Goal: Task Accomplishment & Management: Manage account settings

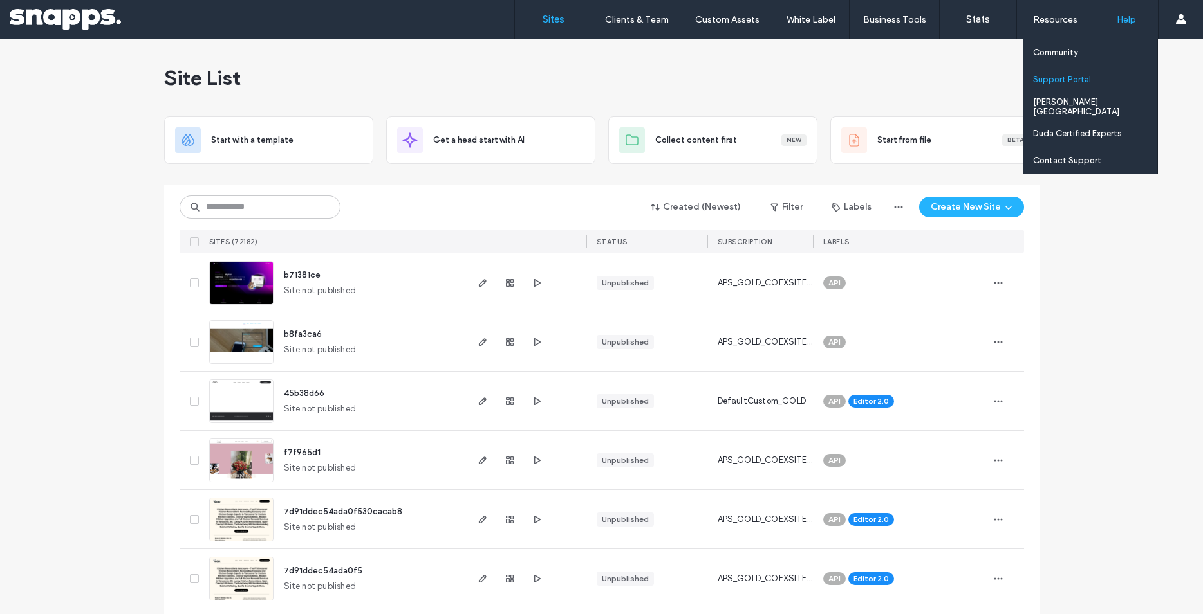
click at [1076, 80] on label "Support Portal" at bounding box center [1062, 80] width 58 height 10
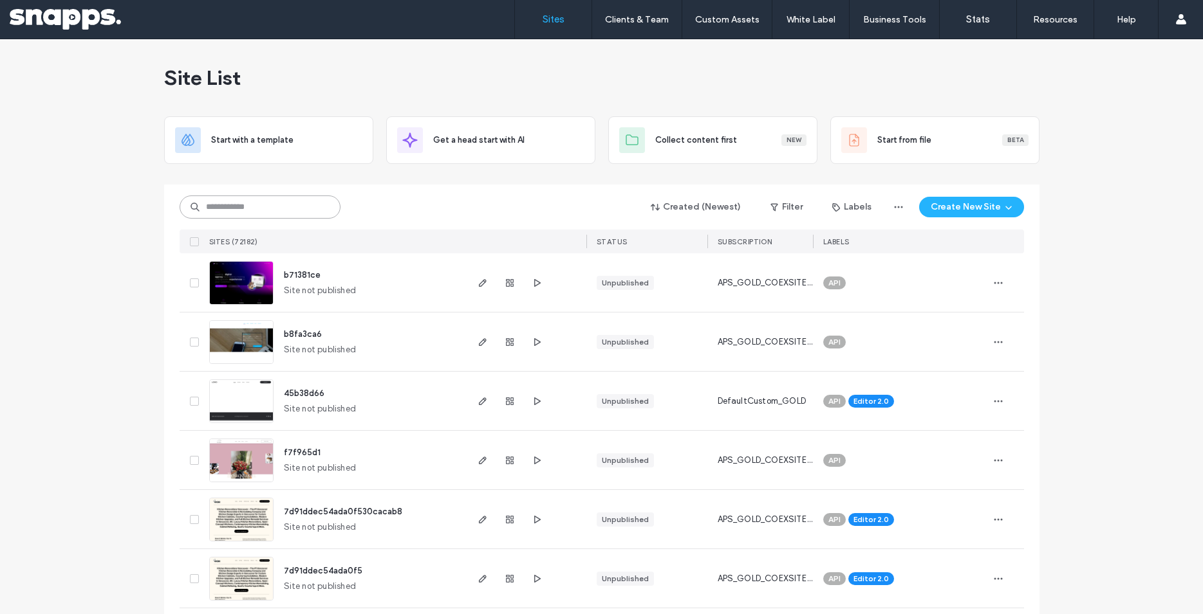
click at [217, 212] on input at bounding box center [260, 207] width 161 height 23
paste input "********"
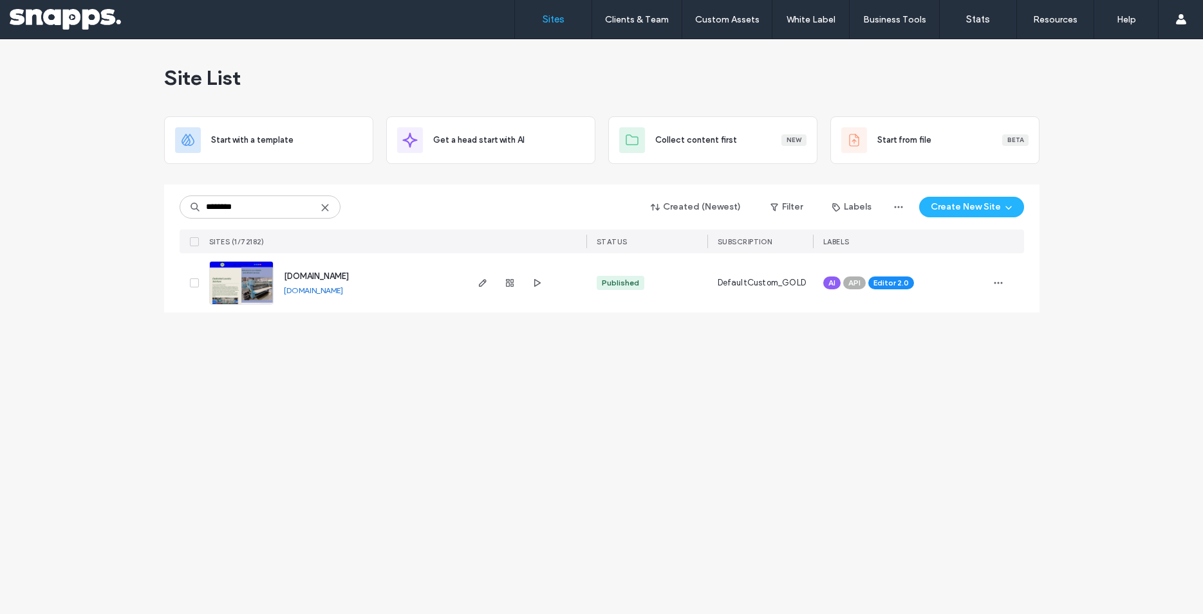
click at [316, 287] on link "www.americanwestlaundry.com" at bounding box center [313, 291] width 59 height 10
click at [242, 204] on input "********" at bounding box center [260, 207] width 161 height 23
paste input "**********"
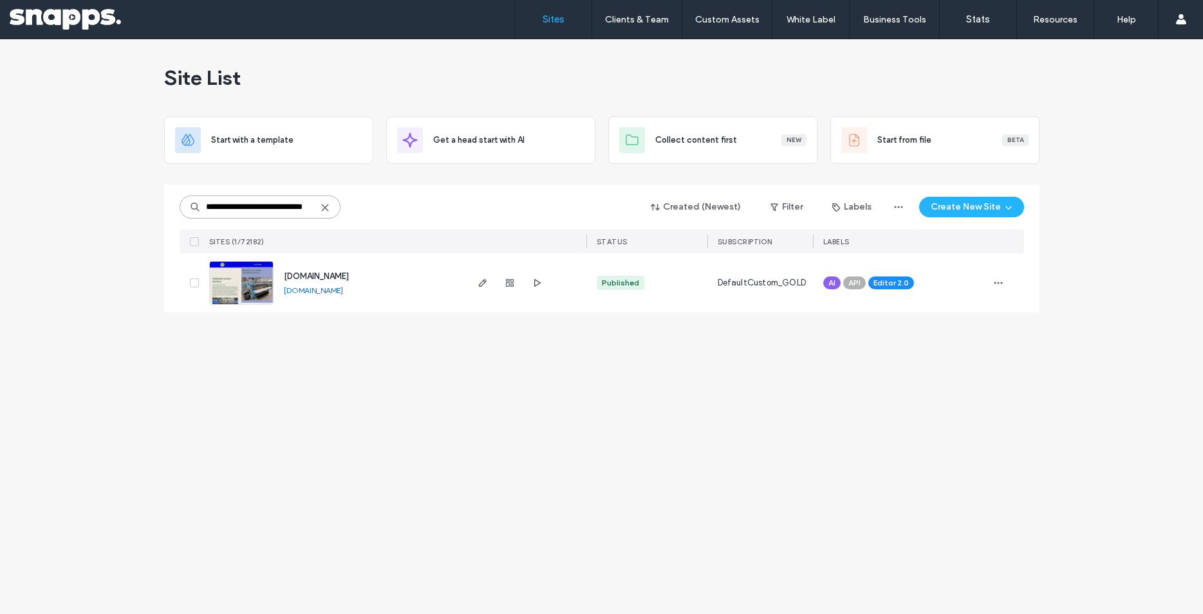
scroll to position [0, 19]
type input "**********"
click at [483, 281] on use "button" at bounding box center [482, 283] width 8 height 8
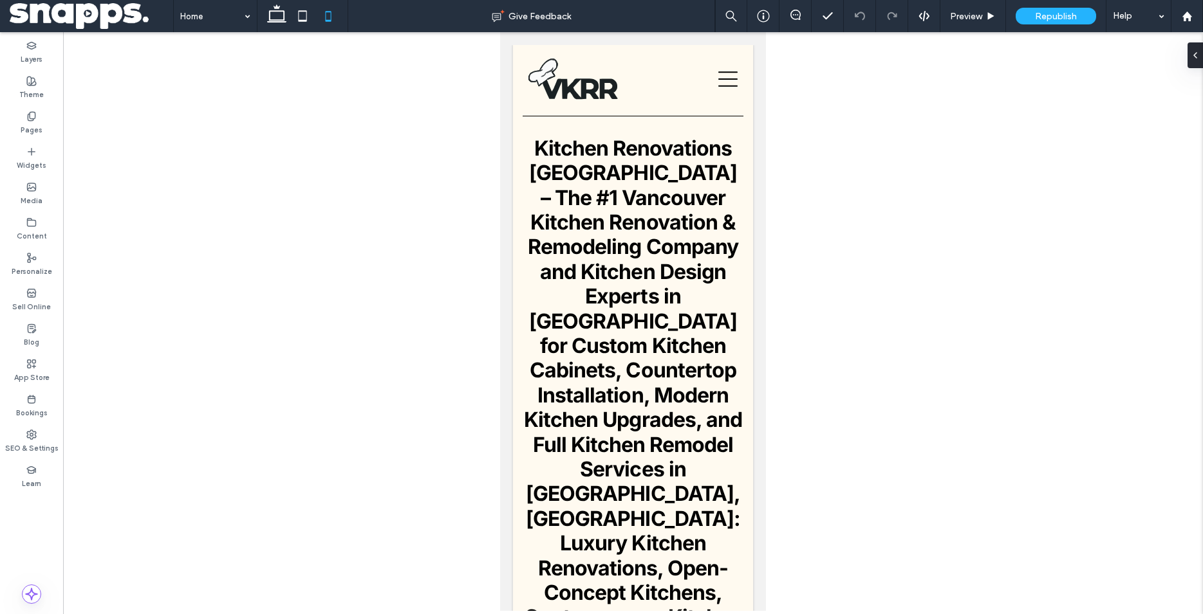
drag, startPoint x: 1268, startPoint y: 107, endPoint x: 763, endPoint y: 84, distance: 504.9
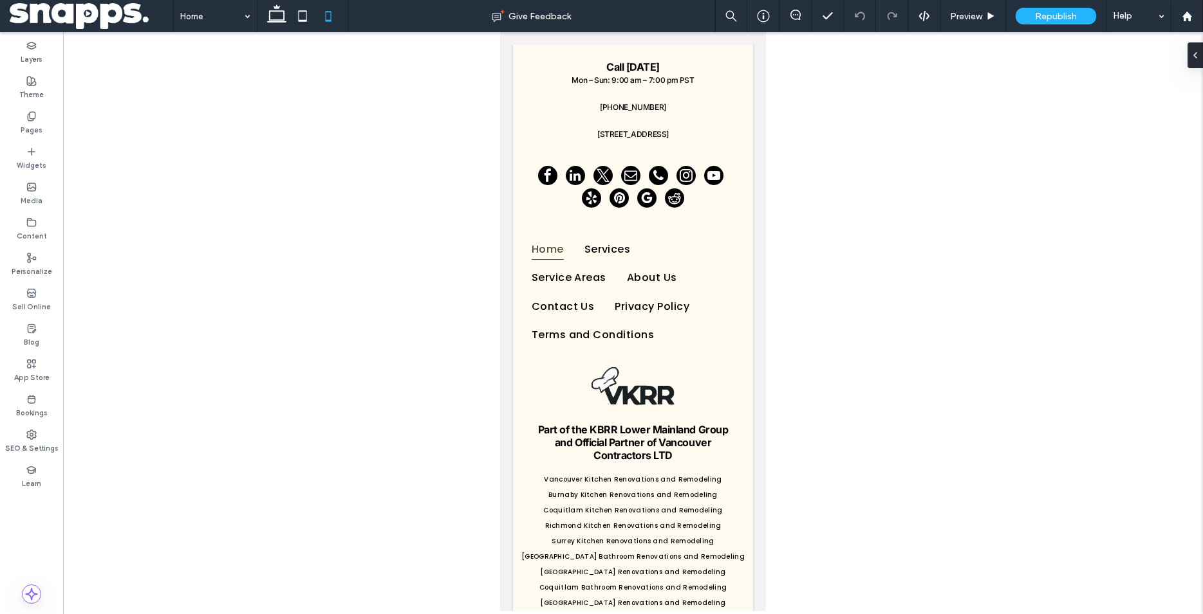
scroll to position [5594, 0]
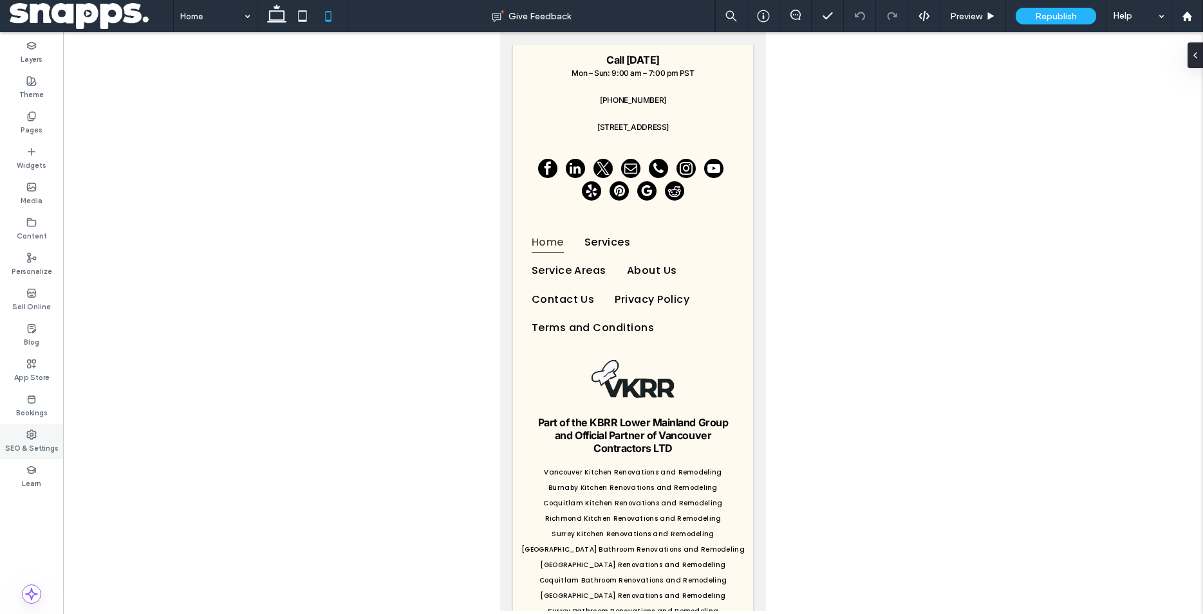
click at [41, 446] on label "SEO & Settings" at bounding box center [31, 447] width 53 height 14
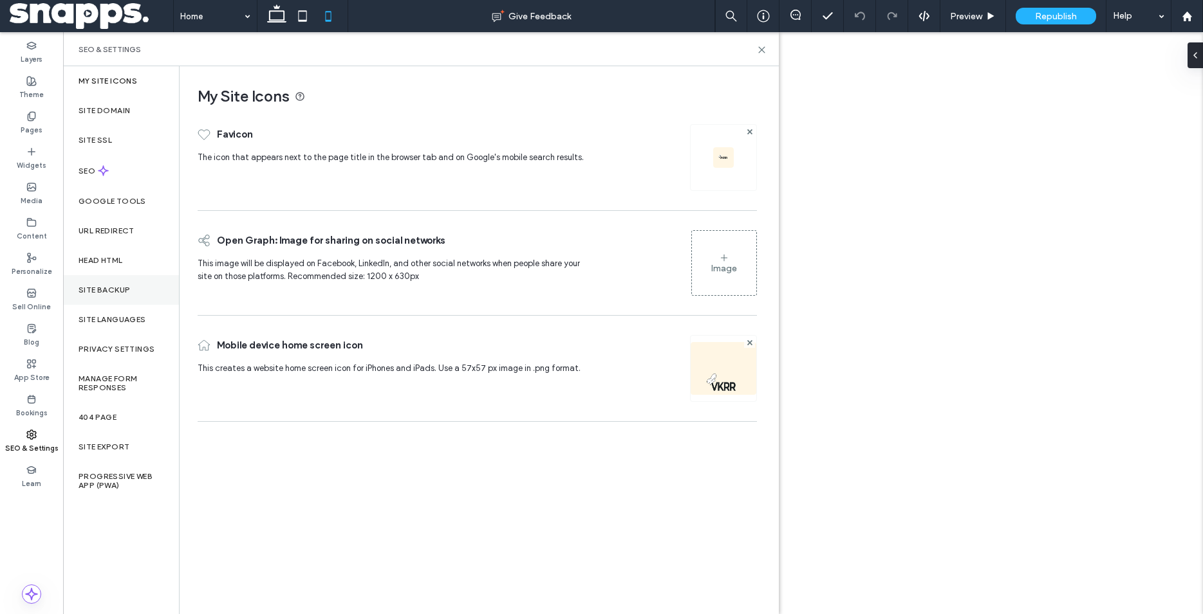
click at [97, 295] on label "Site Backup" at bounding box center [103, 290] width 51 height 9
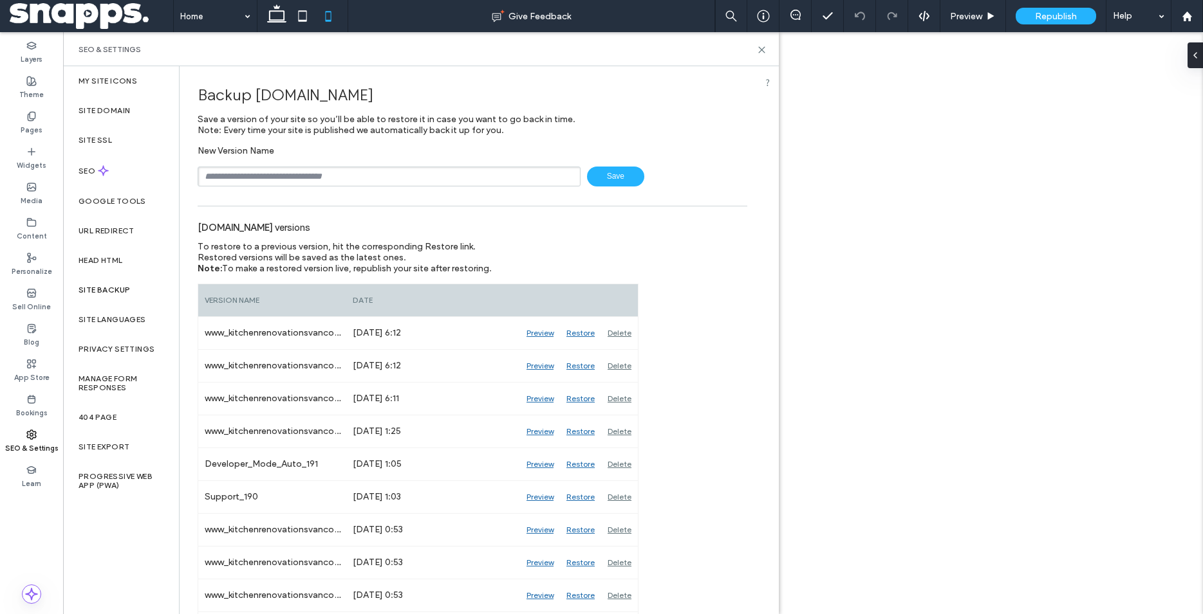
click at [331, 176] on input "text" at bounding box center [389, 177] width 383 height 20
type input "****"
click at [600, 179] on span "Save" at bounding box center [615, 177] width 57 height 20
click at [763, 51] on icon at bounding box center [762, 50] width 10 height 10
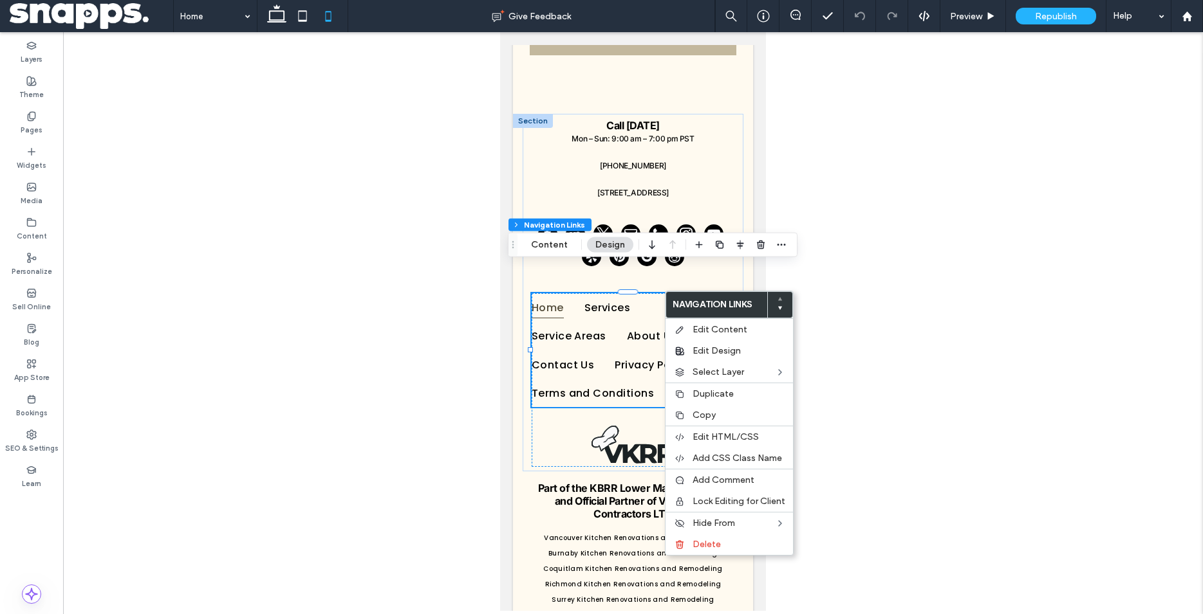
scroll to position [5511, 0]
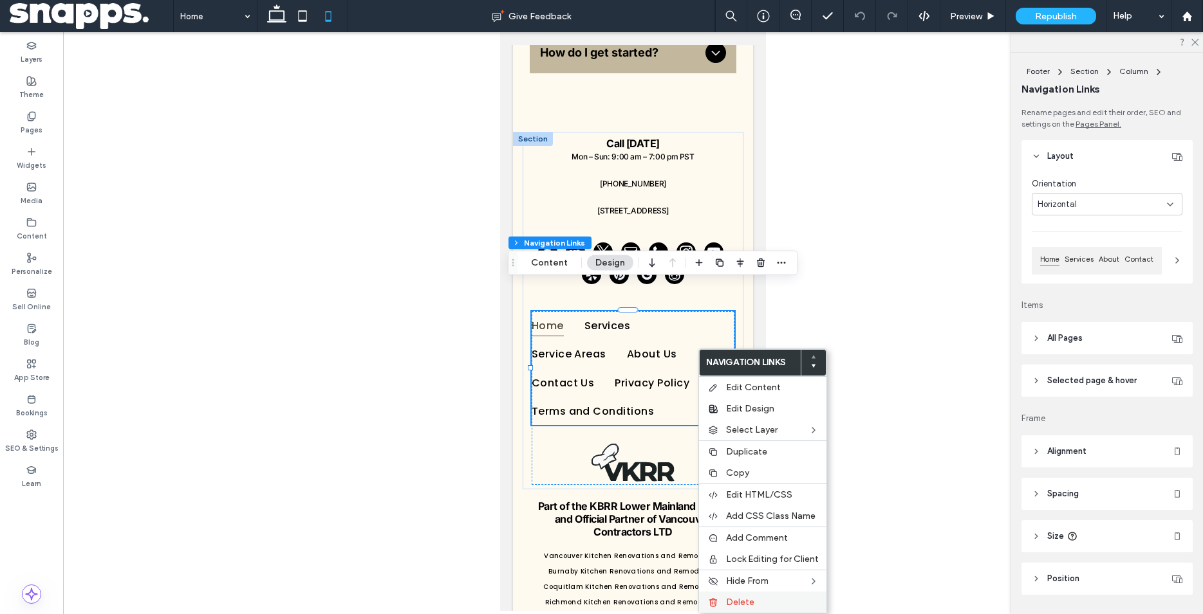
click at [728, 605] on span "Delete" at bounding box center [740, 602] width 28 height 11
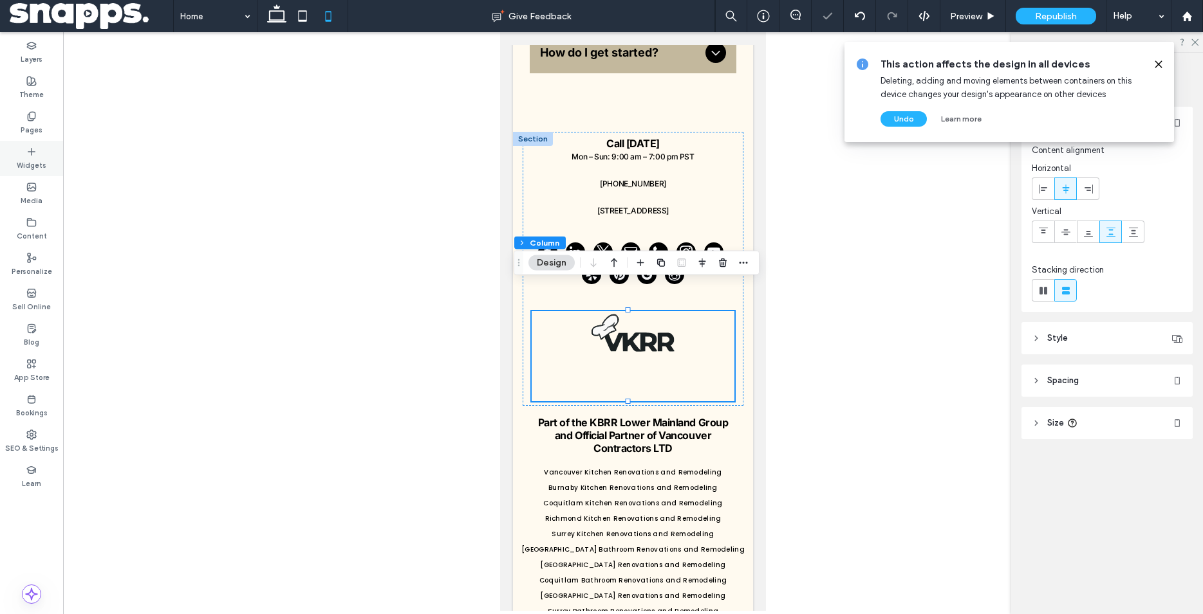
click at [34, 151] on icon at bounding box center [31, 152] width 10 height 10
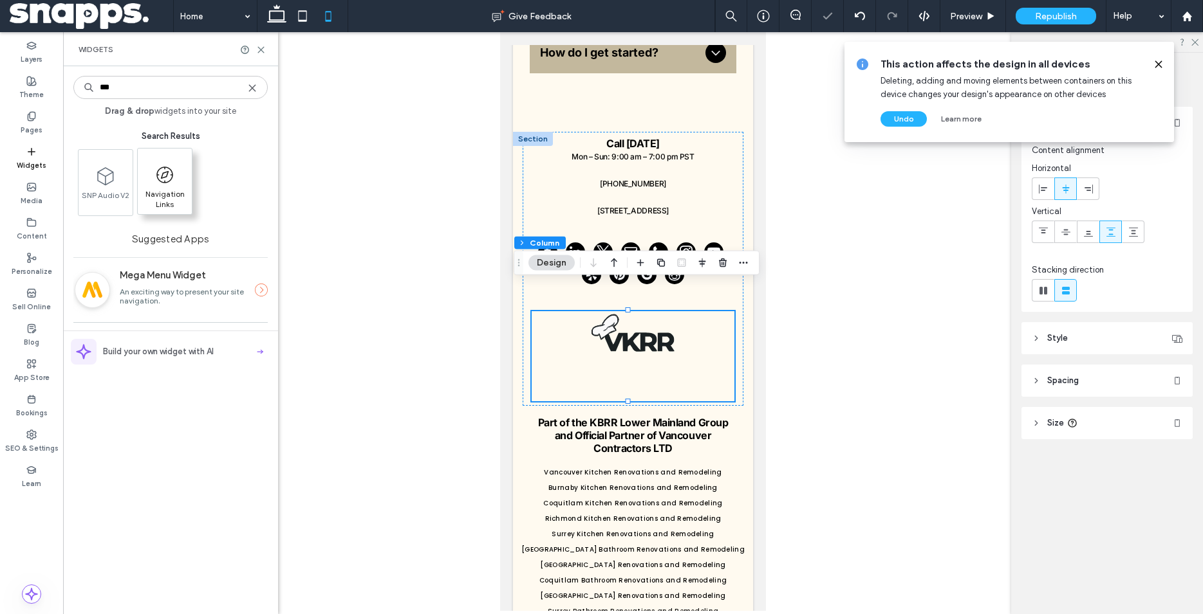
type input "***"
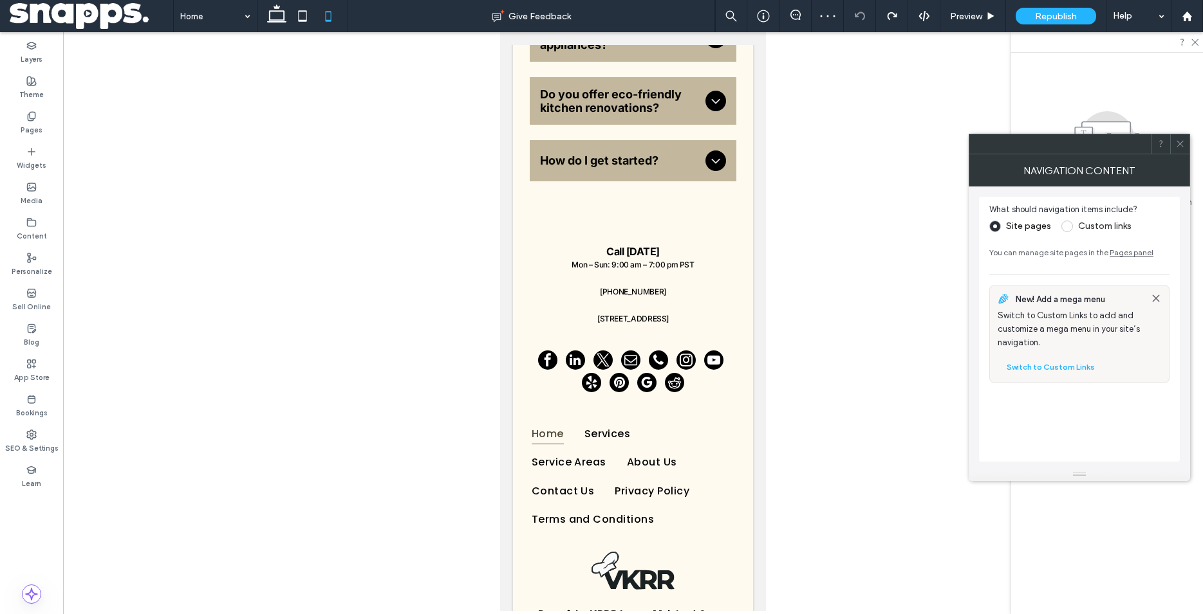
scroll to position [5588, 0]
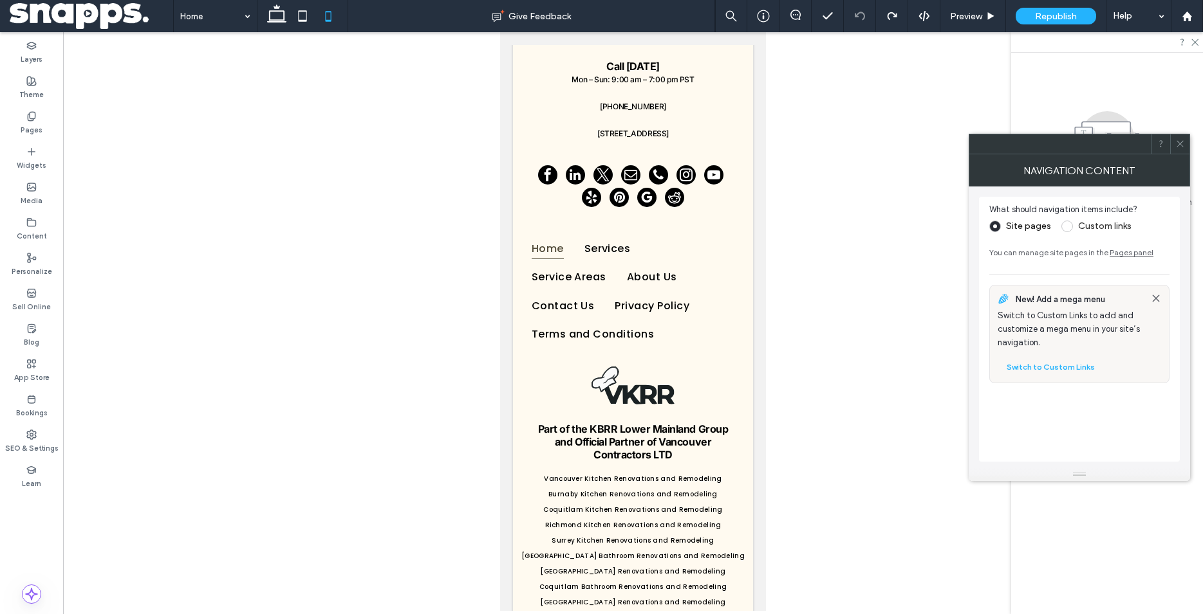
click at [1180, 145] on icon at bounding box center [1180, 144] width 10 height 10
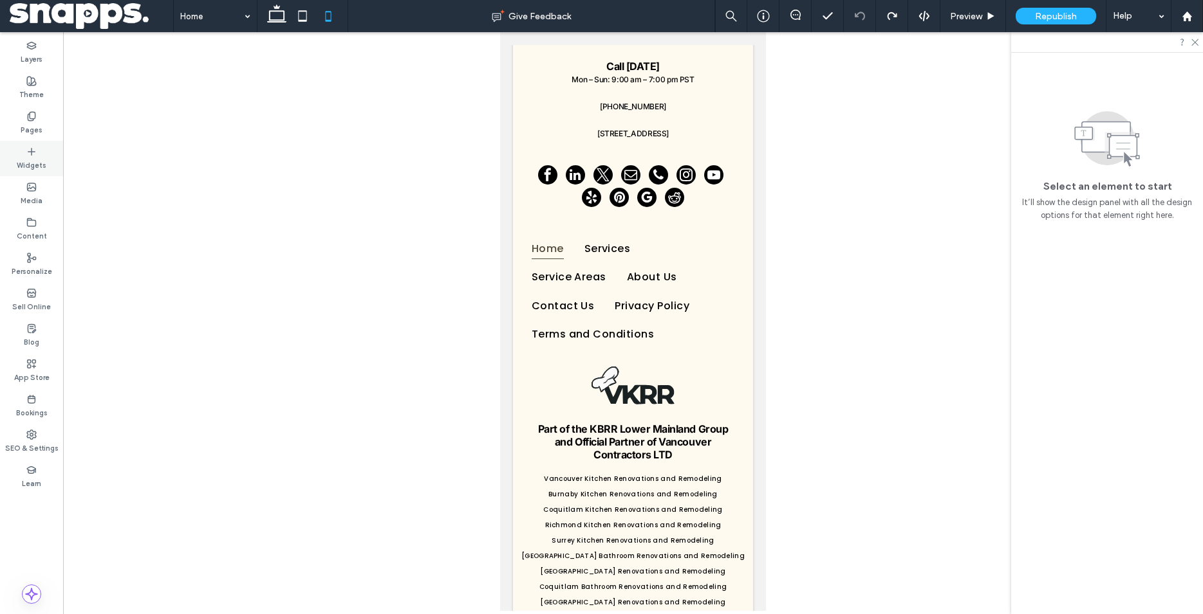
click at [43, 151] on div "Widgets" at bounding box center [31, 158] width 63 height 35
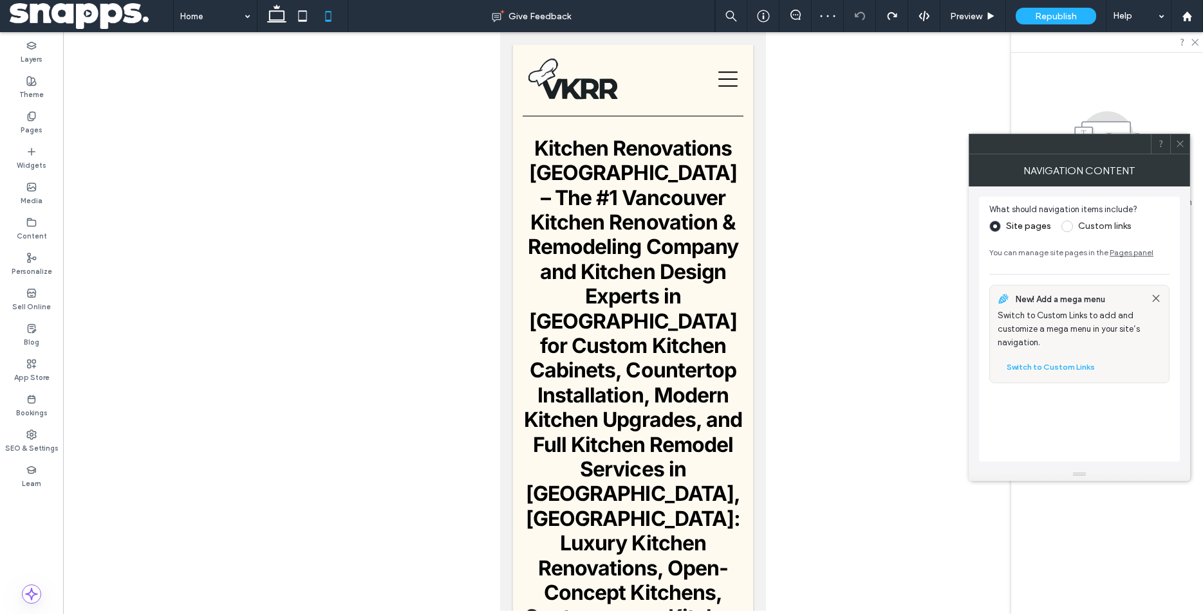
scroll to position [5453, 0]
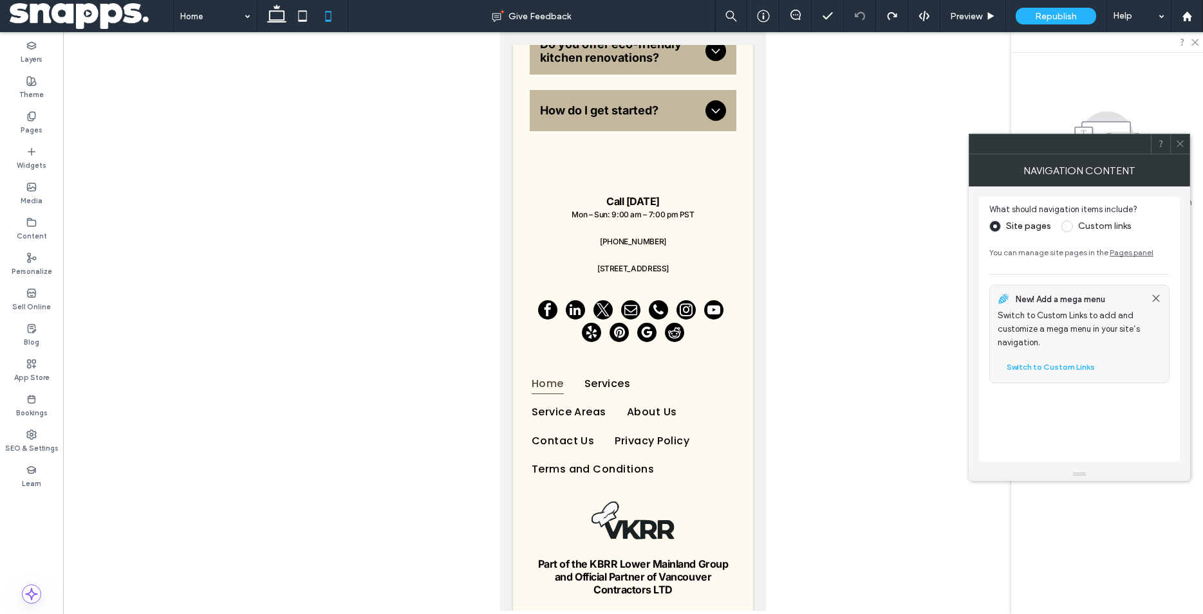
click at [1183, 142] on icon at bounding box center [1180, 144] width 10 height 10
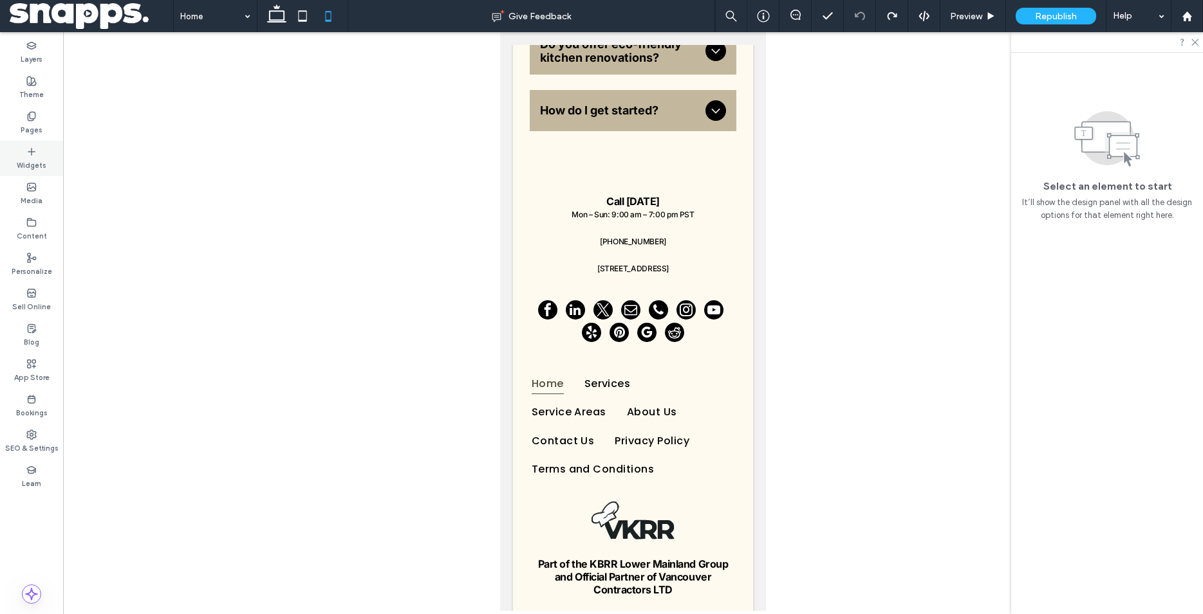
click at [28, 164] on label "Widgets" at bounding box center [32, 164] width 30 height 14
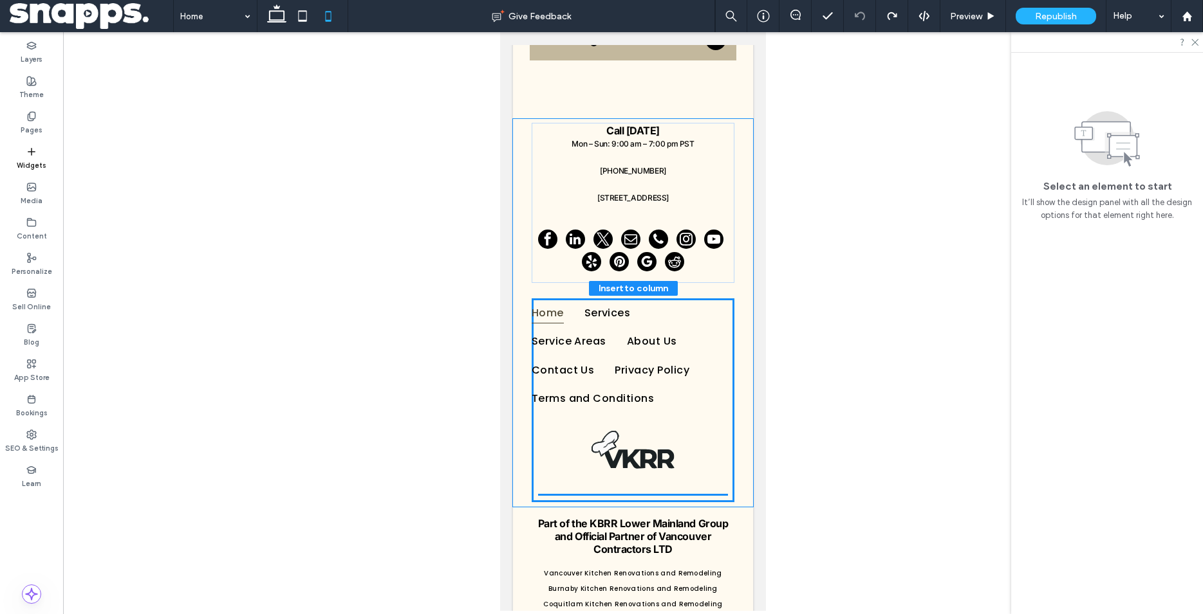
scroll to position [5527, 0]
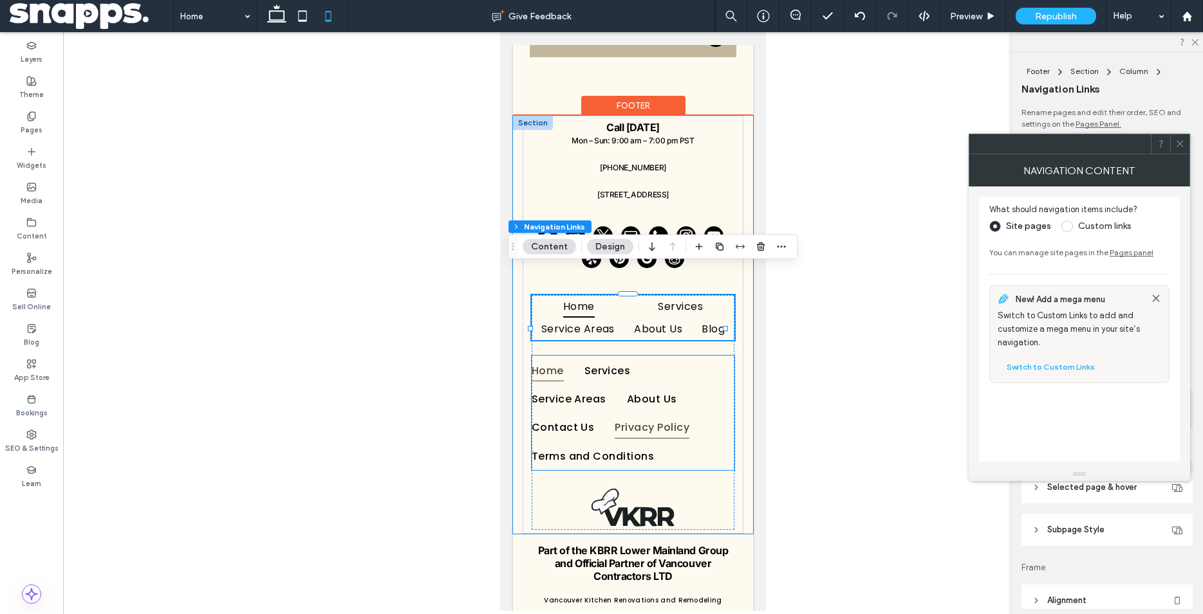
click at [706, 413] on link "Privacy Policy" at bounding box center [661, 427] width 95 height 28
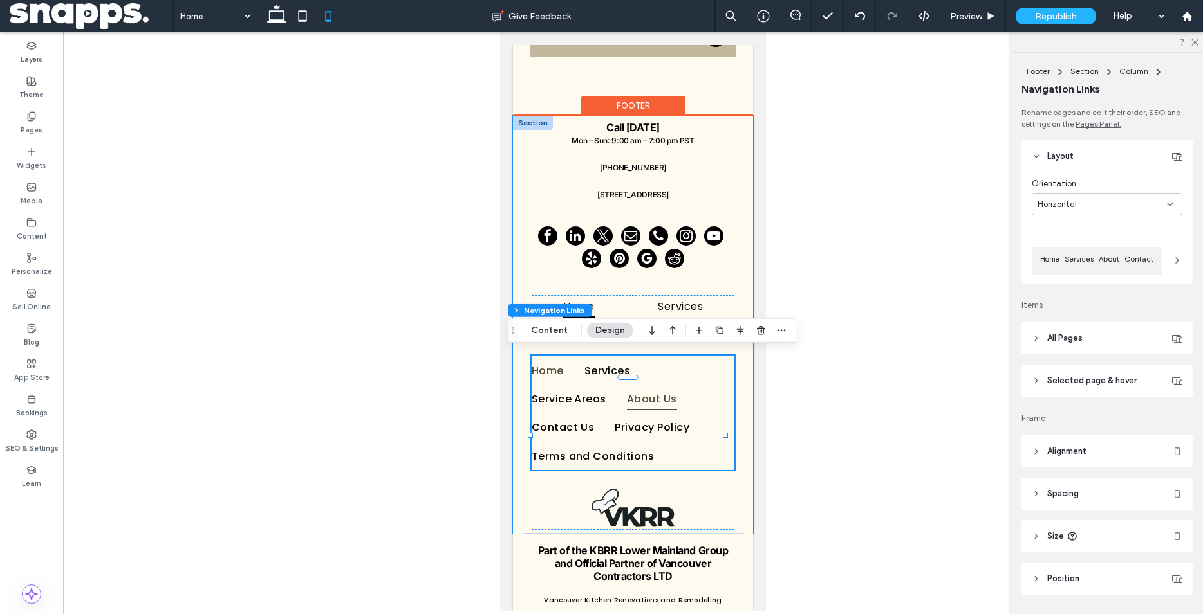
click at [695, 391] on link "About Us" at bounding box center [662, 399] width 71 height 28
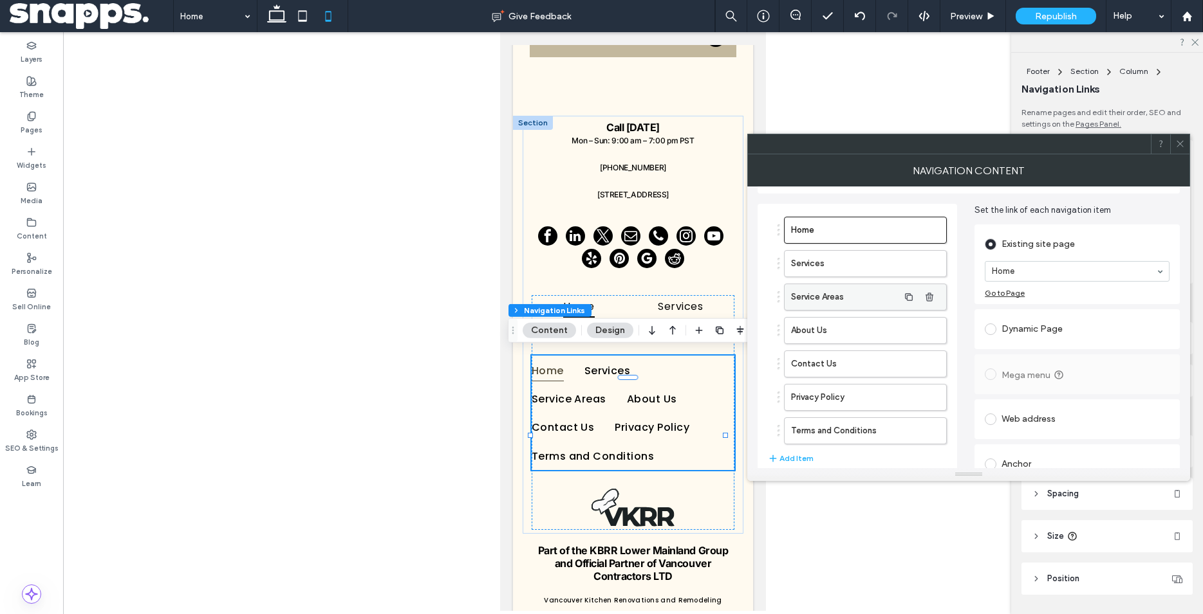
scroll to position [13, 0]
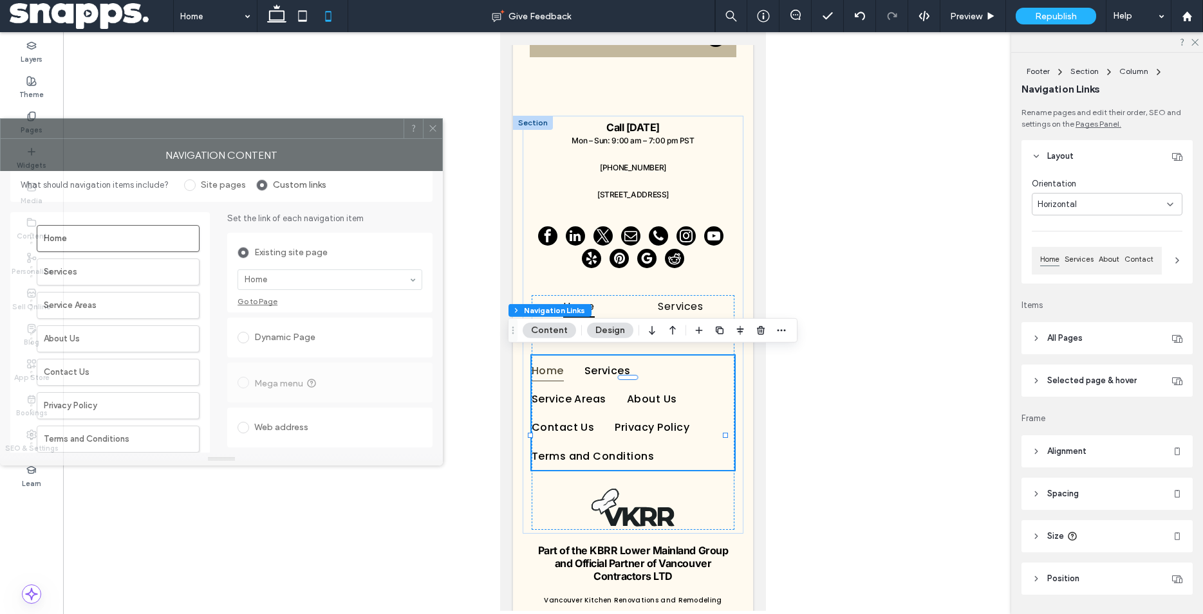
drag, startPoint x: 995, startPoint y: 149, endPoint x: 111, endPoint y: 125, distance: 884.4
click at [100, 127] on div at bounding box center [202, 128] width 403 height 19
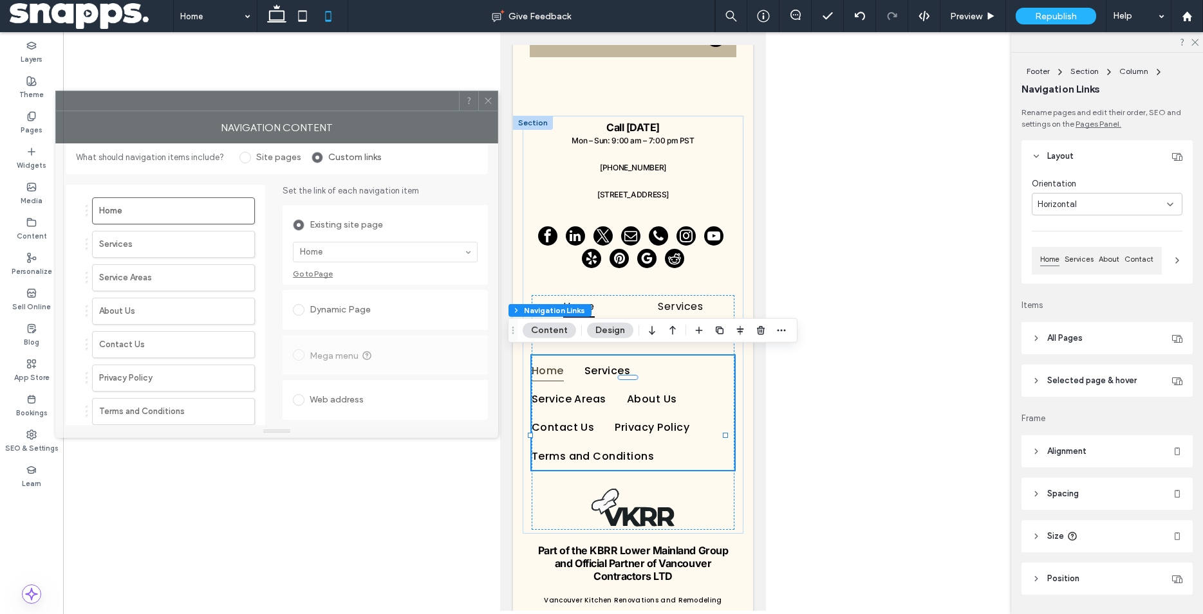
drag, startPoint x: 230, startPoint y: 128, endPoint x: 286, endPoint y: 107, distance: 59.3
click at [286, 107] on div at bounding box center [257, 100] width 403 height 19
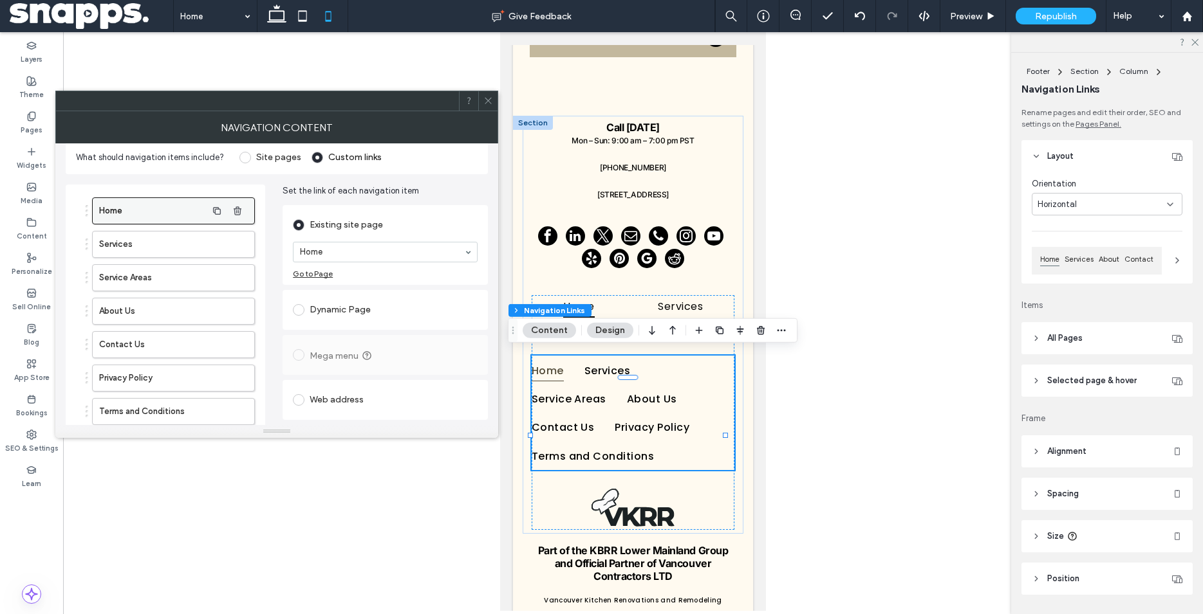
click at [151, 216] on label "Home" at bounding box center [152, 211] width 107 height 26
click at [132, 206] on label "Home" at bounding box center [152, 211] width 107 height 26
click at [115, 212] on label "Home" at bounding box center [152, 211] width 107 height 26
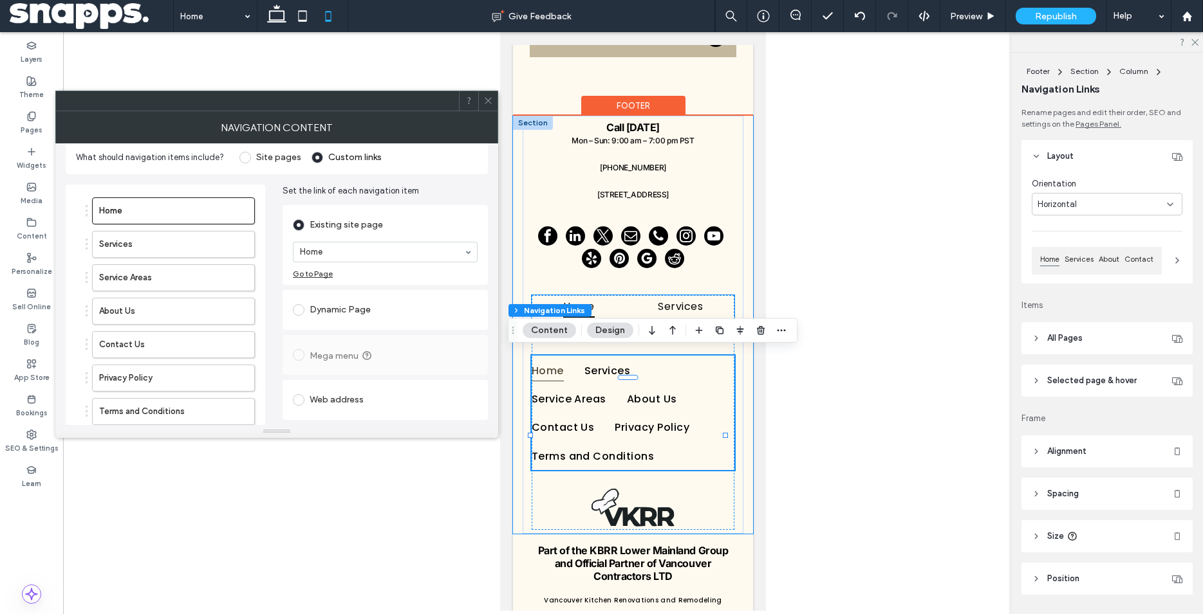
click at [630, 295] on ul "Home Services Service Areas About Us Blog" at bounding box center [632, 318] width 203 height 46
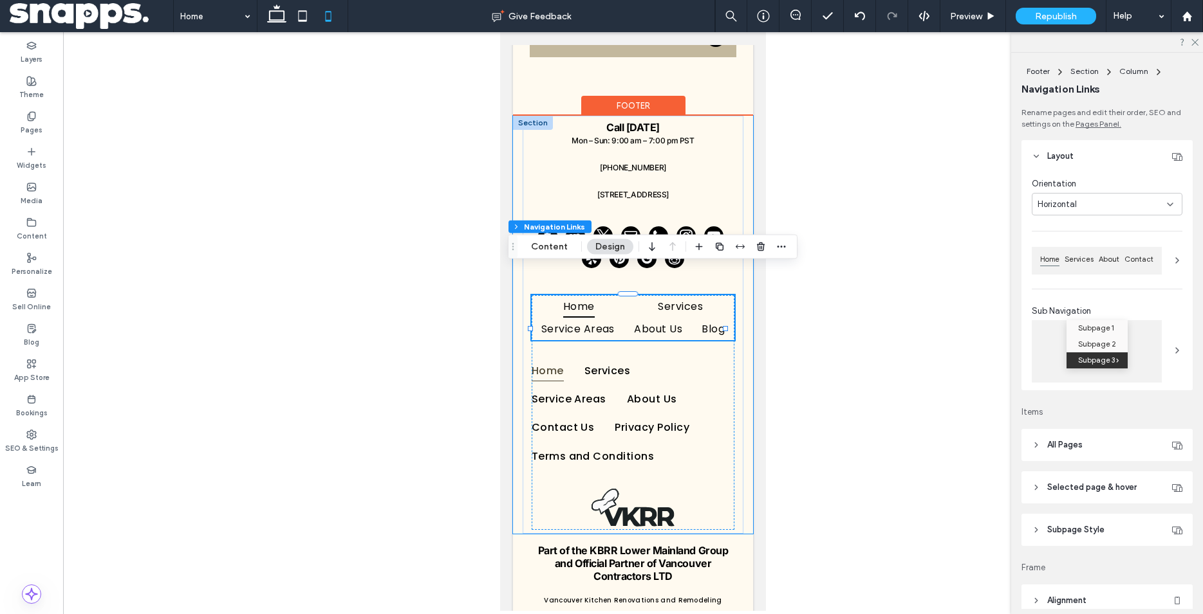
click at [622, 295] on ul "Home Services Service Areas About Us Blog" at bounding box center [632, 318] width 203 height 46
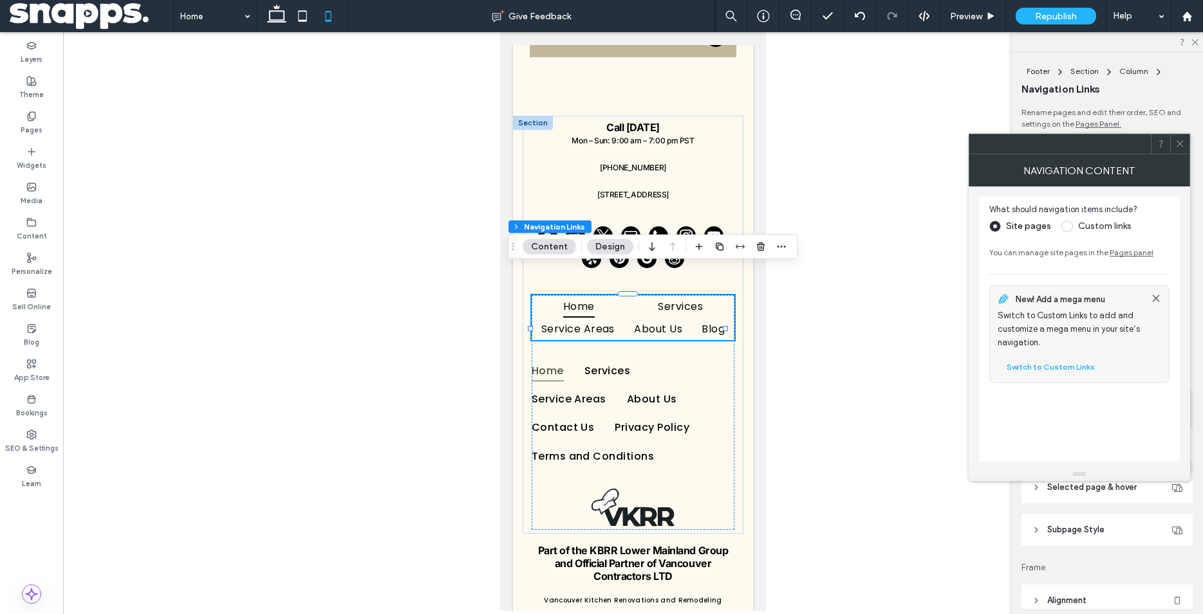
click at [1069, 225] on span at bounding box center [1067, 227] width 12 height 12
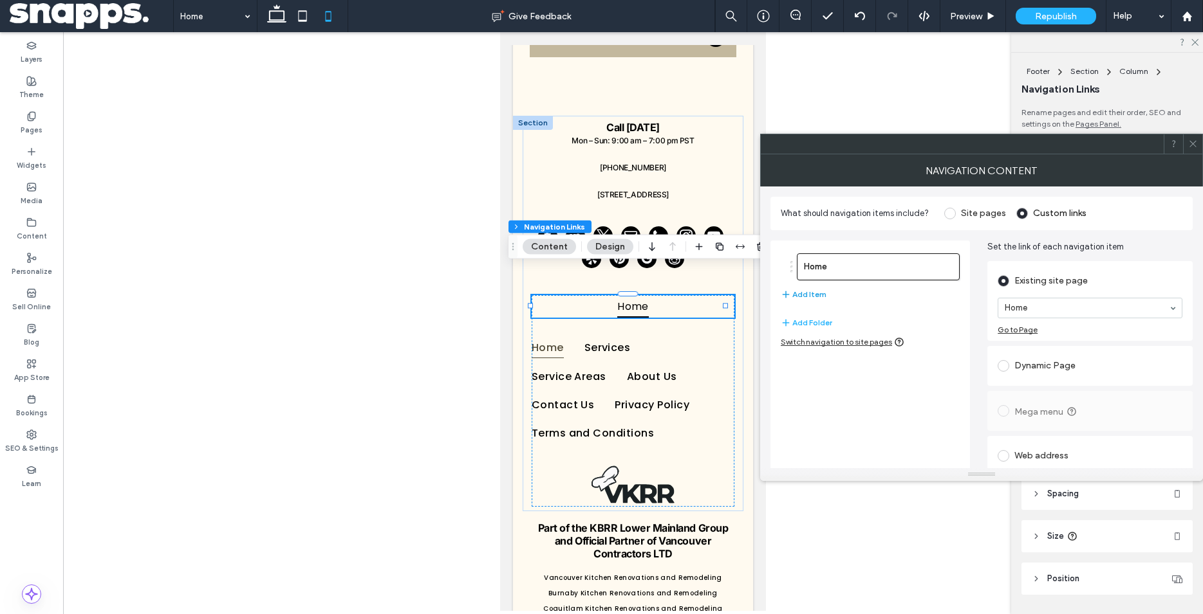
click at [814, 294] on button "Add Item" at bounding box center [803, 294] width 46 height 15
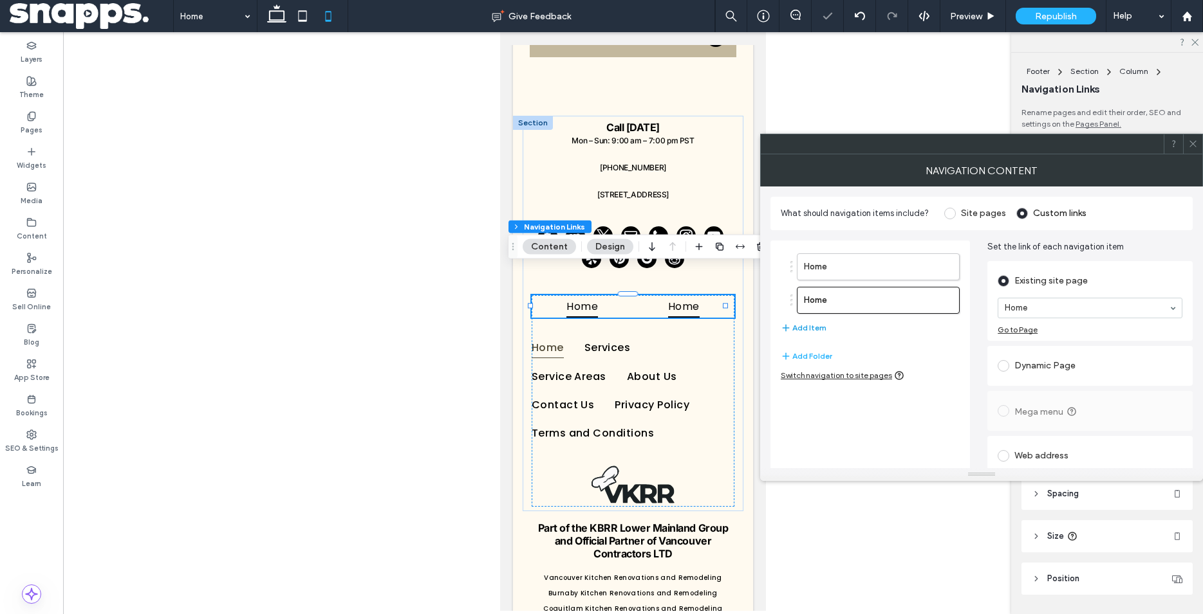
click at [813, 324] on button "Add Item" at bounding box center [803, 327] width 46 height 15
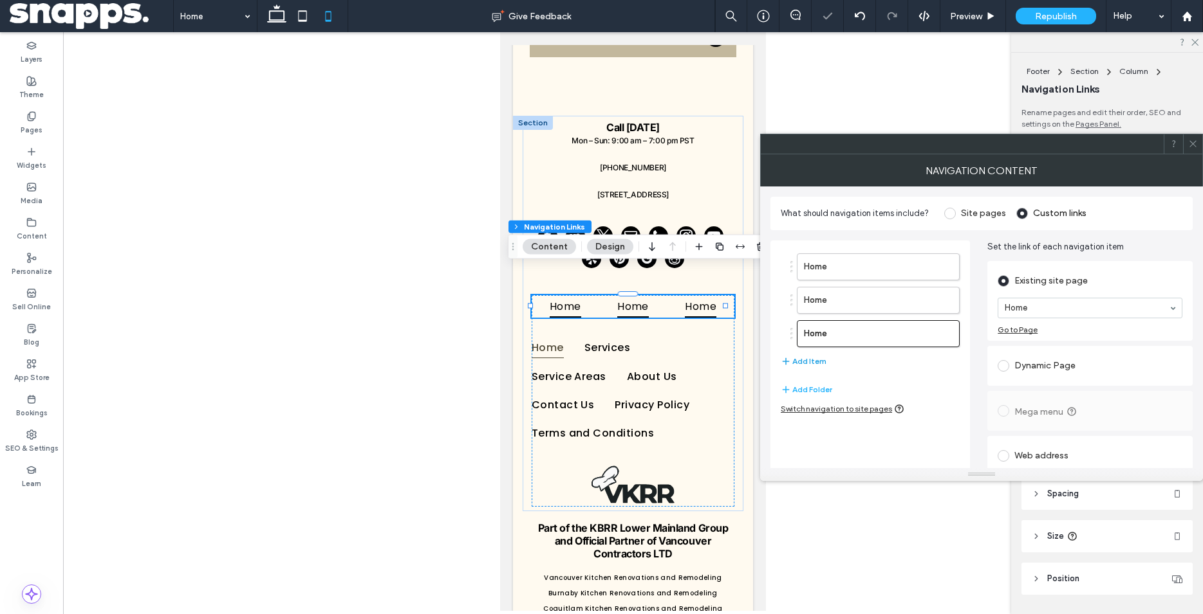
click at [813, 361] on button "Add Item" at bounding box center [803, 361] width 46 height 15
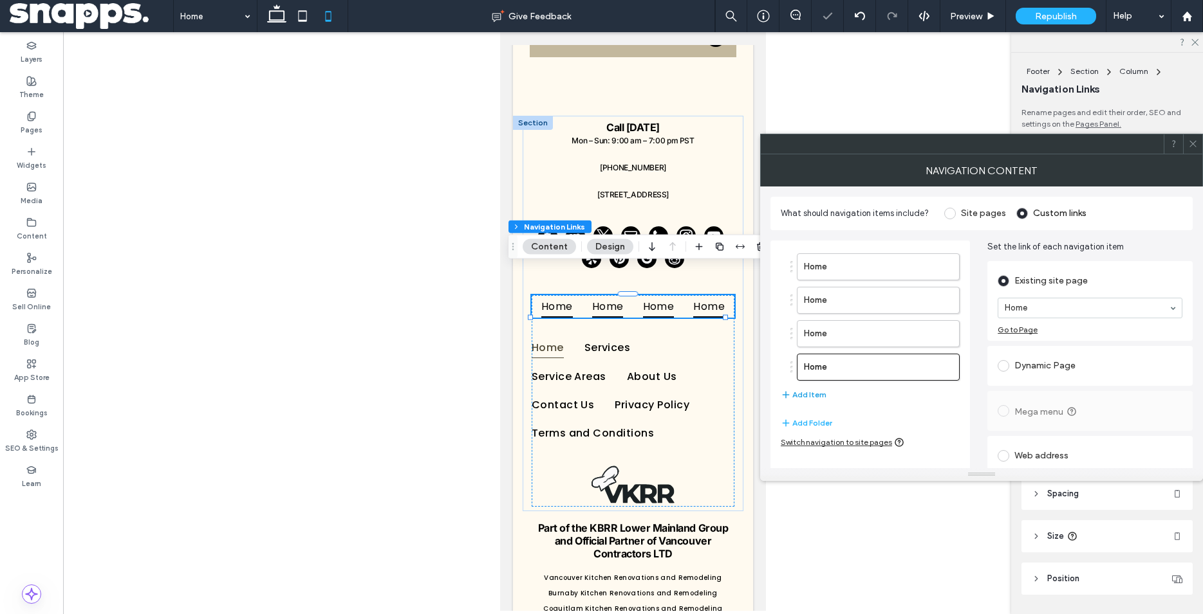
click at [811, 394] on button "Add Item" at bounding box center [803, 394] width 46 height 15
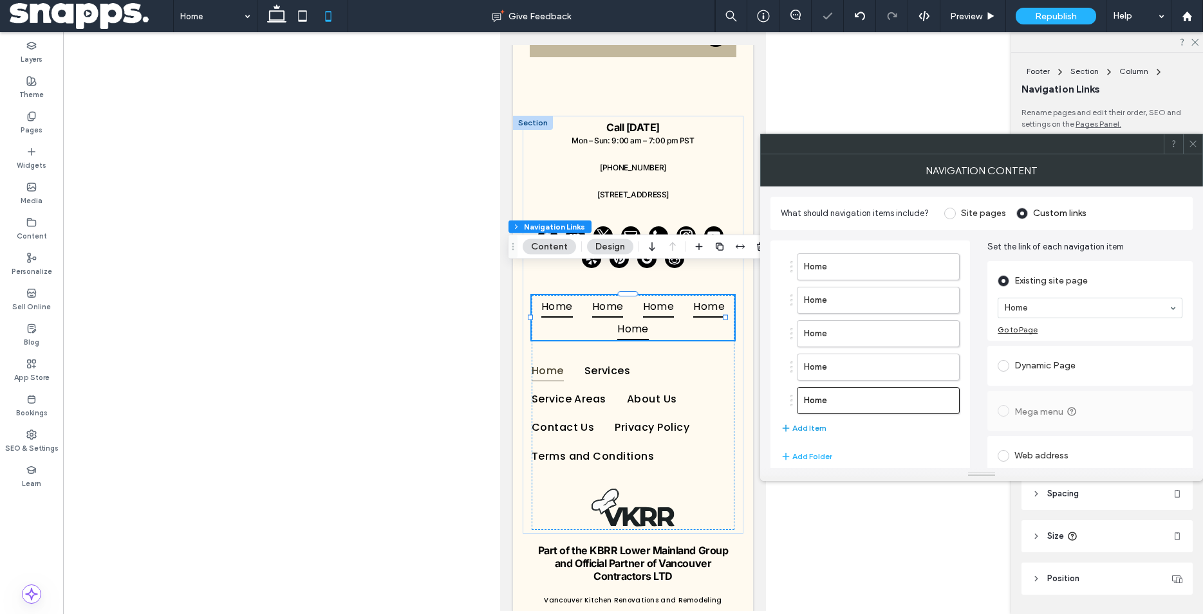
click at [816, 429] on button "Add Item" at bounding box center [803, 428] width 46 height 15
click at [818, 464] on button "Add Item" at bounding box center [803, 461] width 46 height 15
click at [844, 302] on label "Home" at bounding box center [857, 301] width 107 height 26
click at [826, 301] on label "Home" at bounding box center [857, 301] width 107 height 26
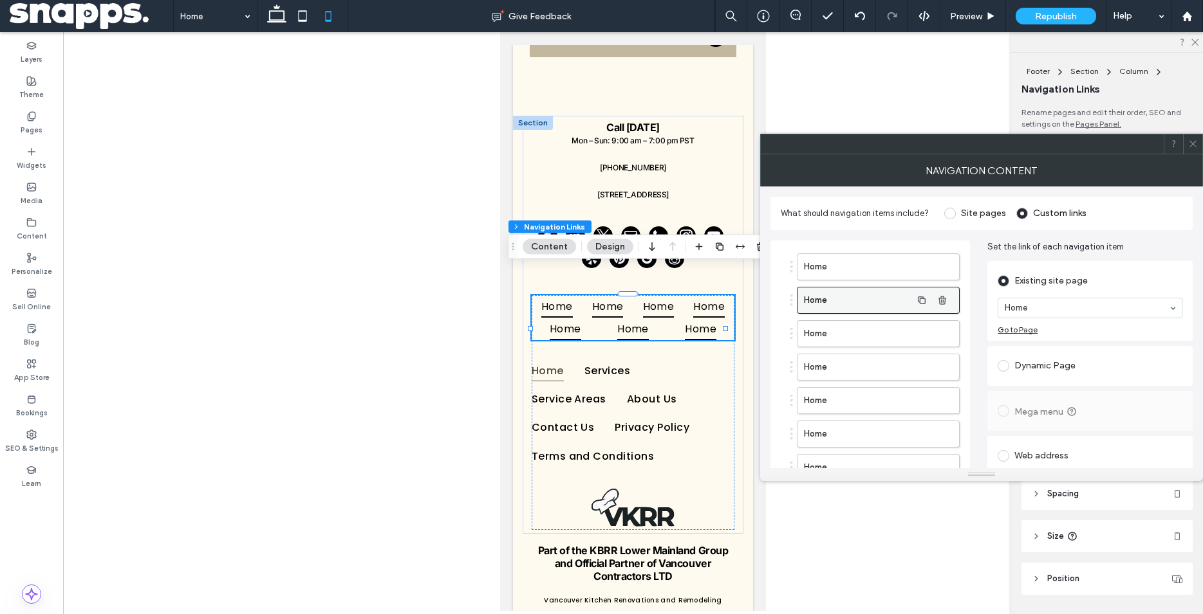
click at [812, 299] on label "Home" at bounding box center [857, 301] width 107 height 26
click at [921, 302] on icon "button" at bounding box center [921, 300] width 10 height 10
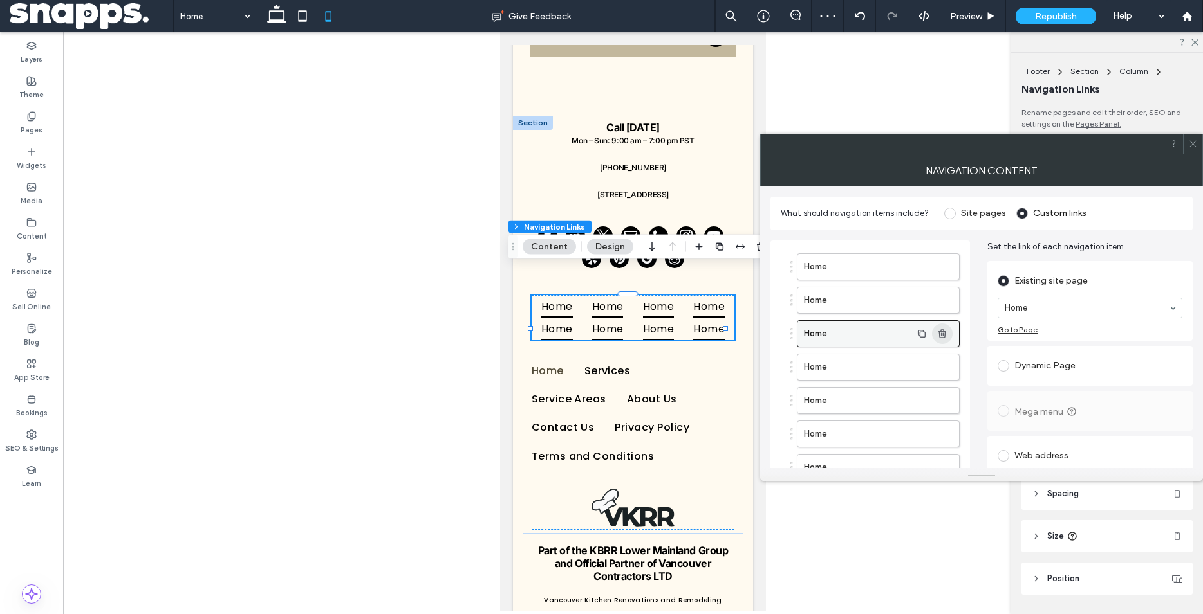
click at [945, 337] on icon "button" at bounding box center [942, 334] width 10 height 10
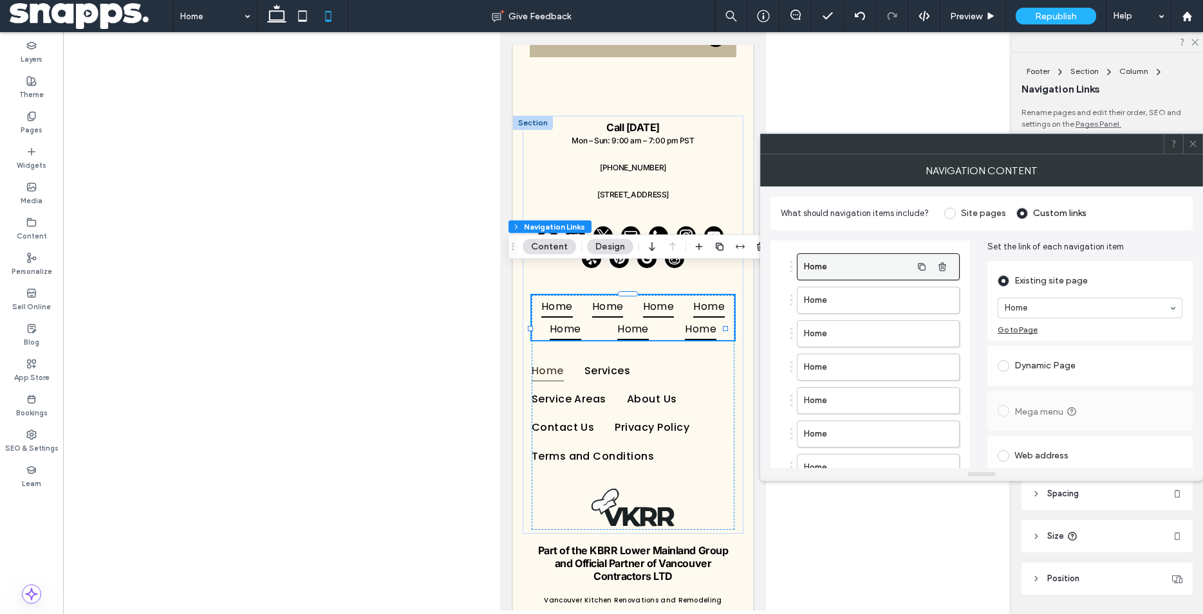
click at [836, 263] on label "Home" at bounding box center [857, 267] width 107 height 26
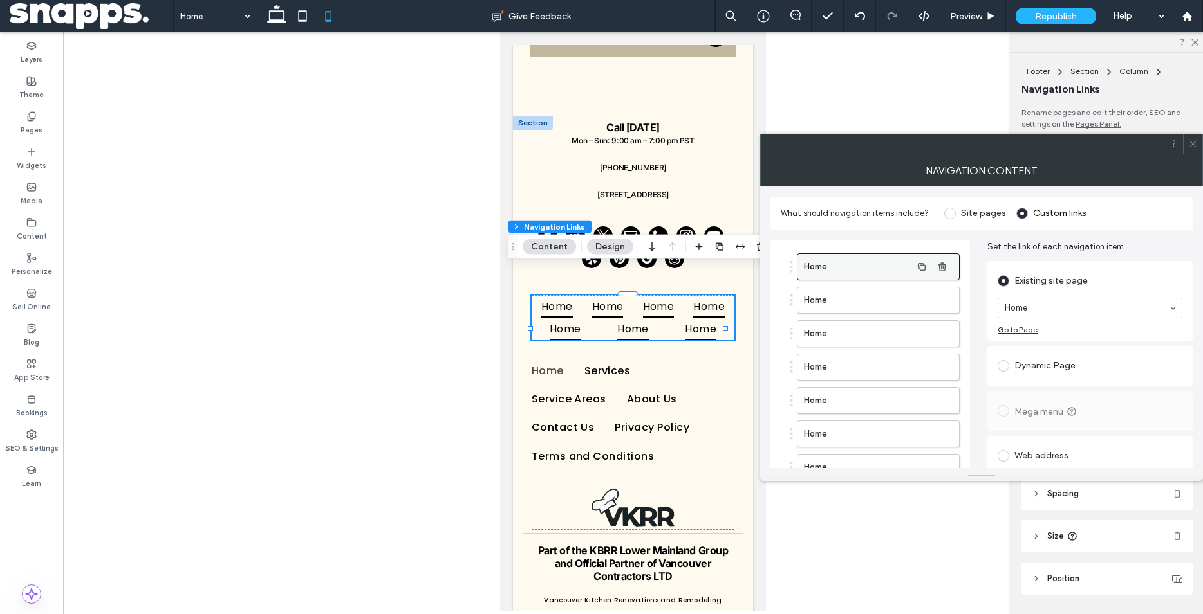
click at [839, 263] on label "Home" at bounding box center [857, 267] width 107 height 26
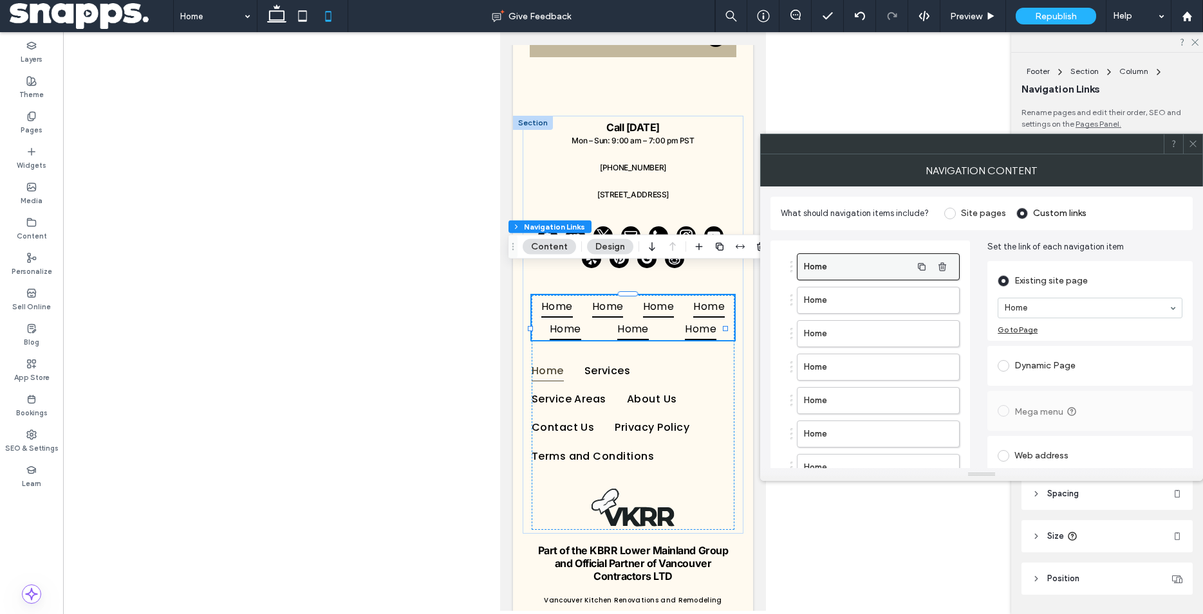
click at [839, 263] on label "Home" at bounding box center [857, 267] width 107 height 26
click at [945, 271] on icon "button" at bounding box center [942, 267] width 10 height 10
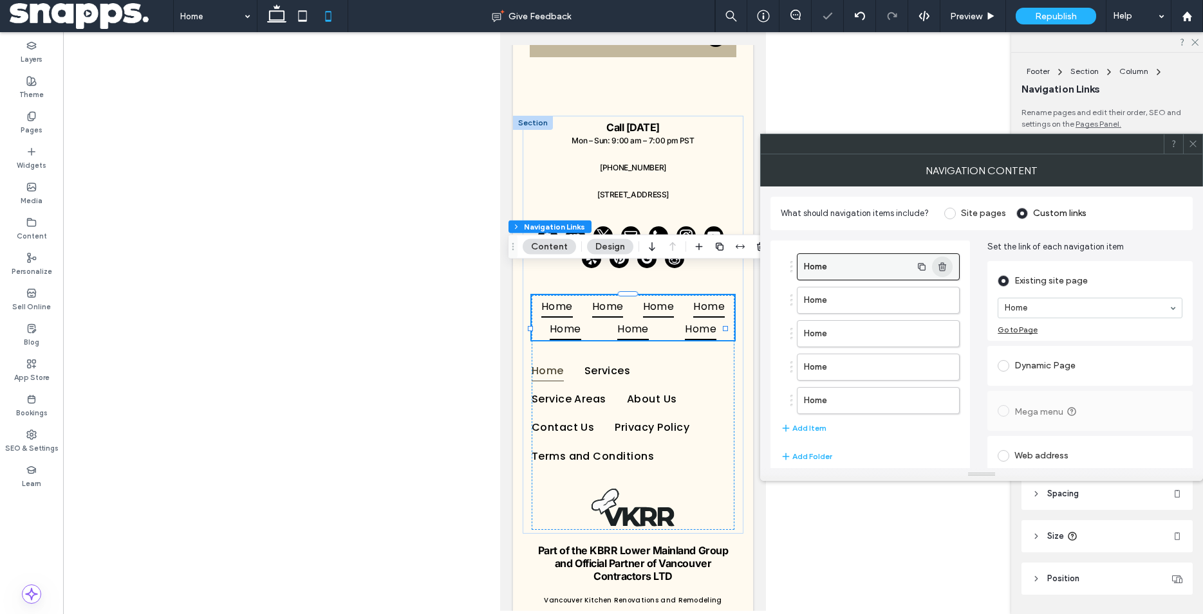
click at [945, 271] on icon "button" at bounding box center [942, 267] width 10 height 10
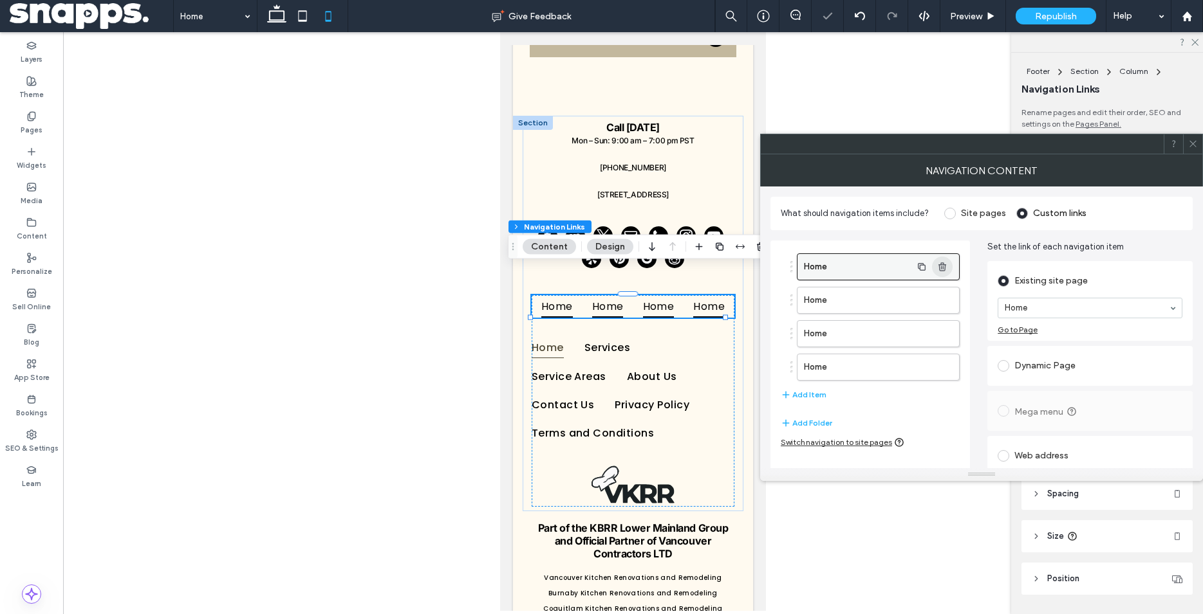
click at [945, 271] on icon "button" at bounding box center [942, 267] width 10 height 10
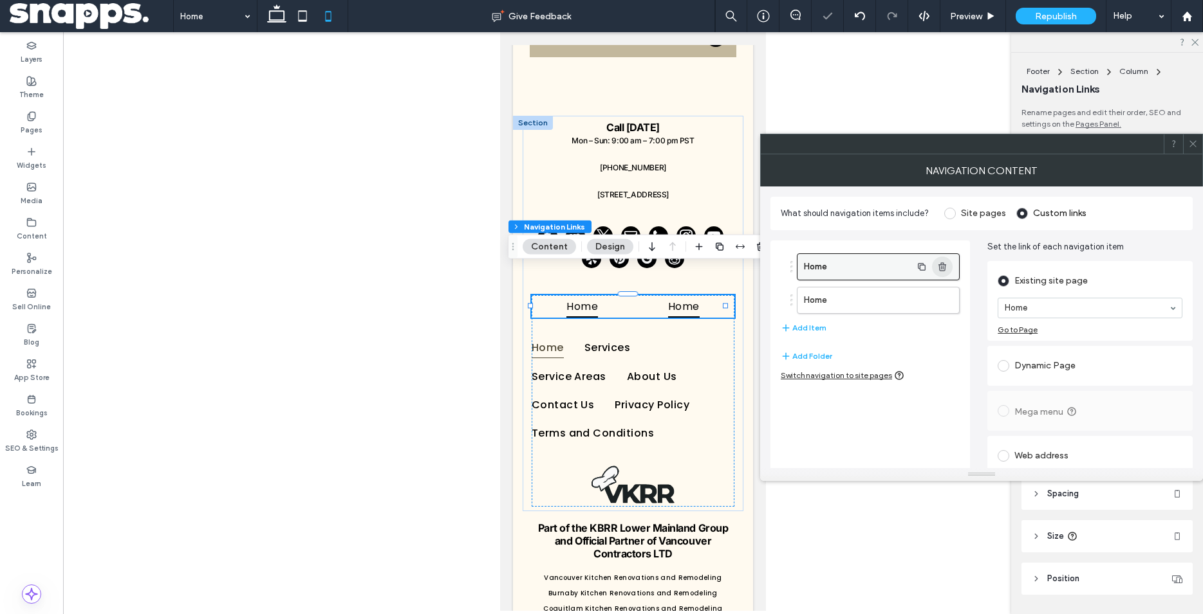
click at [945, 271] on icon "button" at bounding box center [942, 267] width 10 height 10
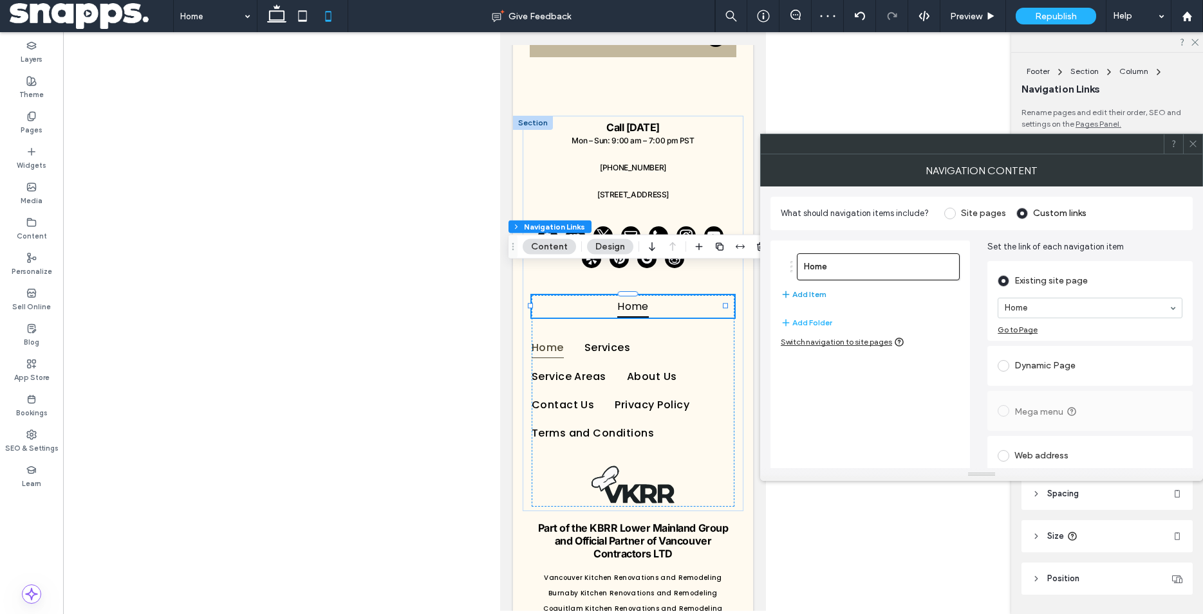
click at [804, 293] on button "Add Item" at bounding box center [803, 294] width 46 height 15
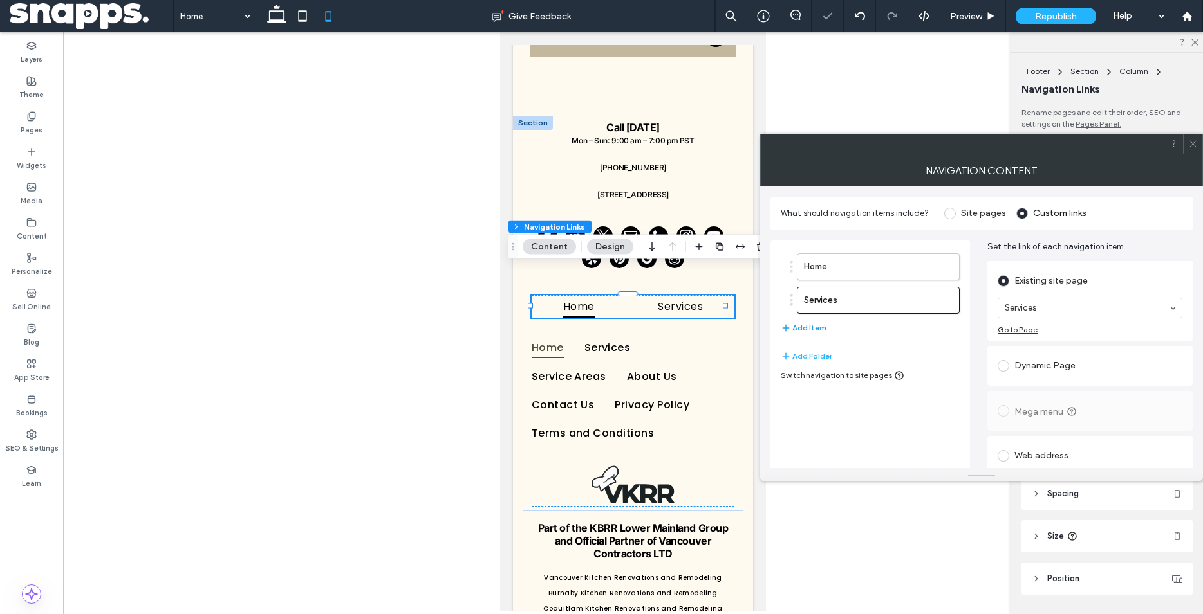
click at [820, 327] on button "Add Item" at bounding box center [803, 327] width 46 height 15
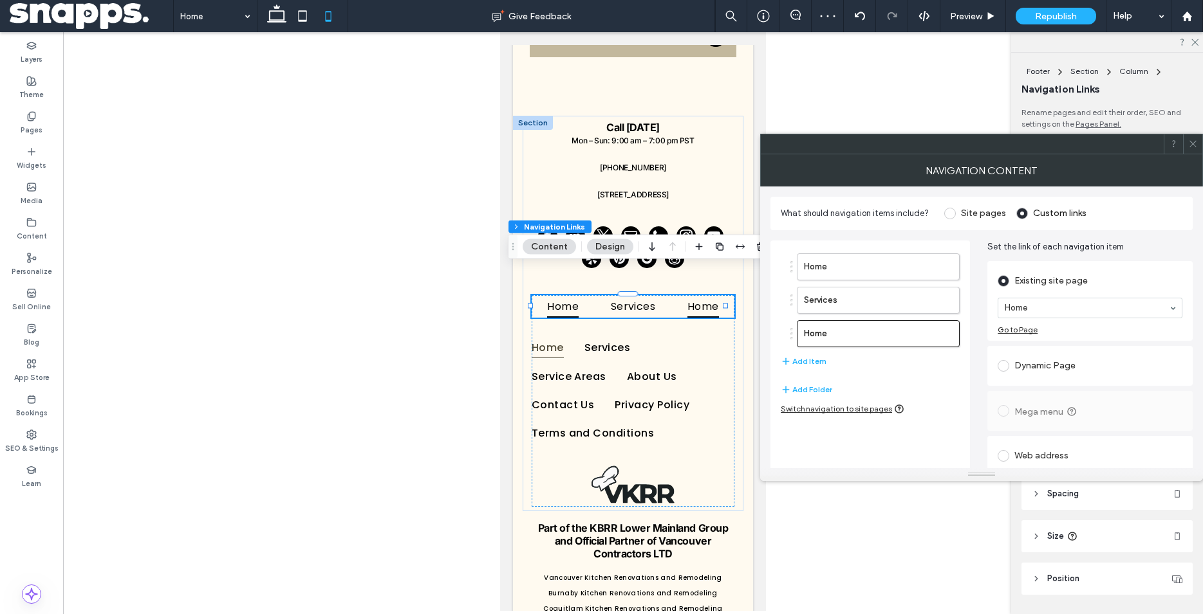
click at [1081, 318] on section "Home" at bounding box center [1089, 307] width 185 height 33
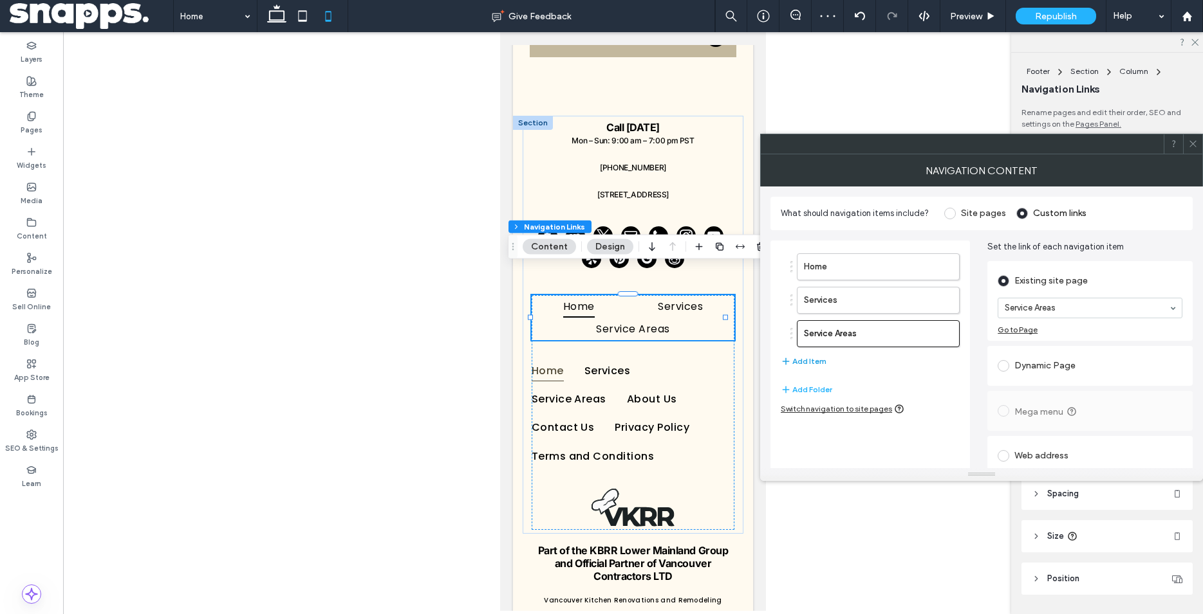
click at [807, 364] on button "Add Item" at bounding box center [803, 361] width 46 height 15
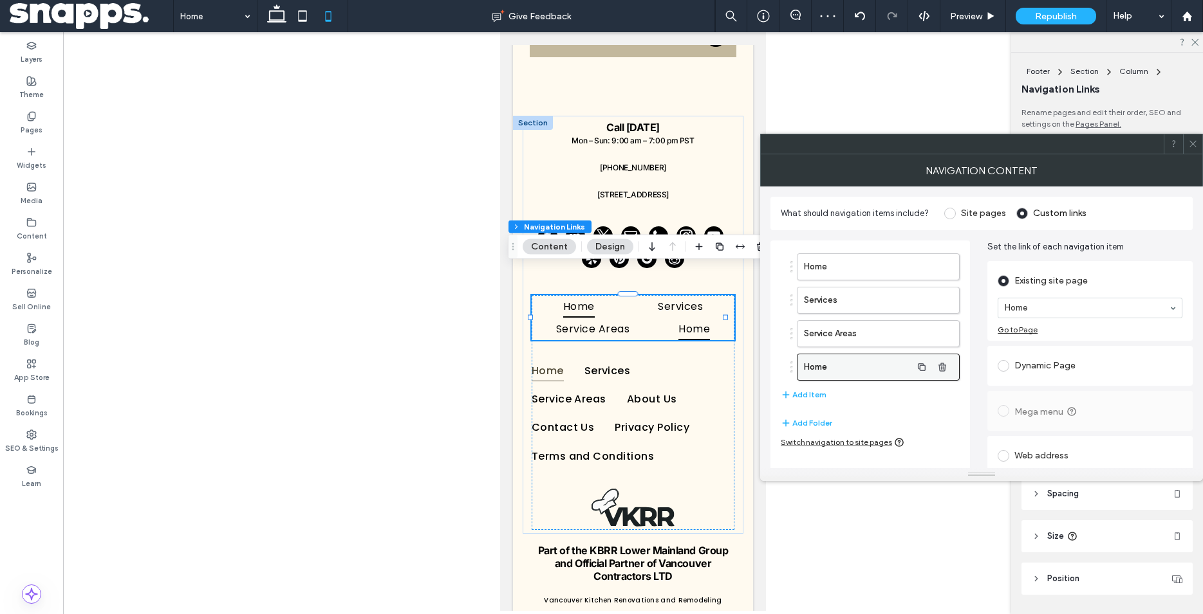
click at [876, 369] on label "Home" at bounding box center [857, 368] width 107 height 26
click at [809, 395] on button "Add Item" at bounding box center [803, 394] width 46 height 15
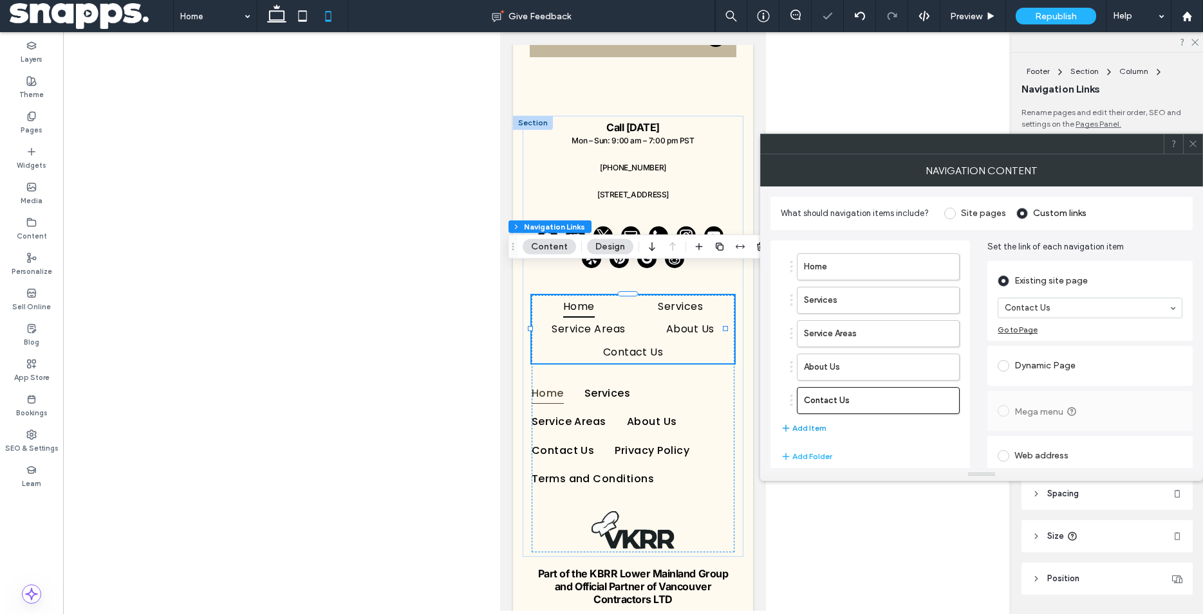
click at [810, 429] on button "Add Item" at bounding box center [803, 428] width 46 height 15
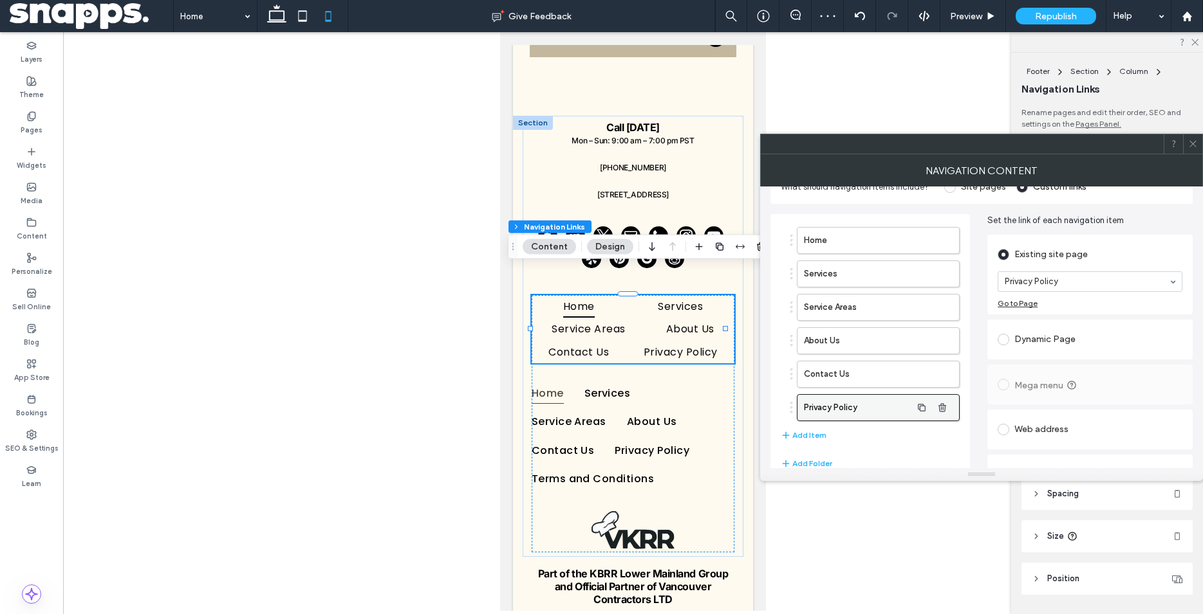
scroll to position [53, 0]
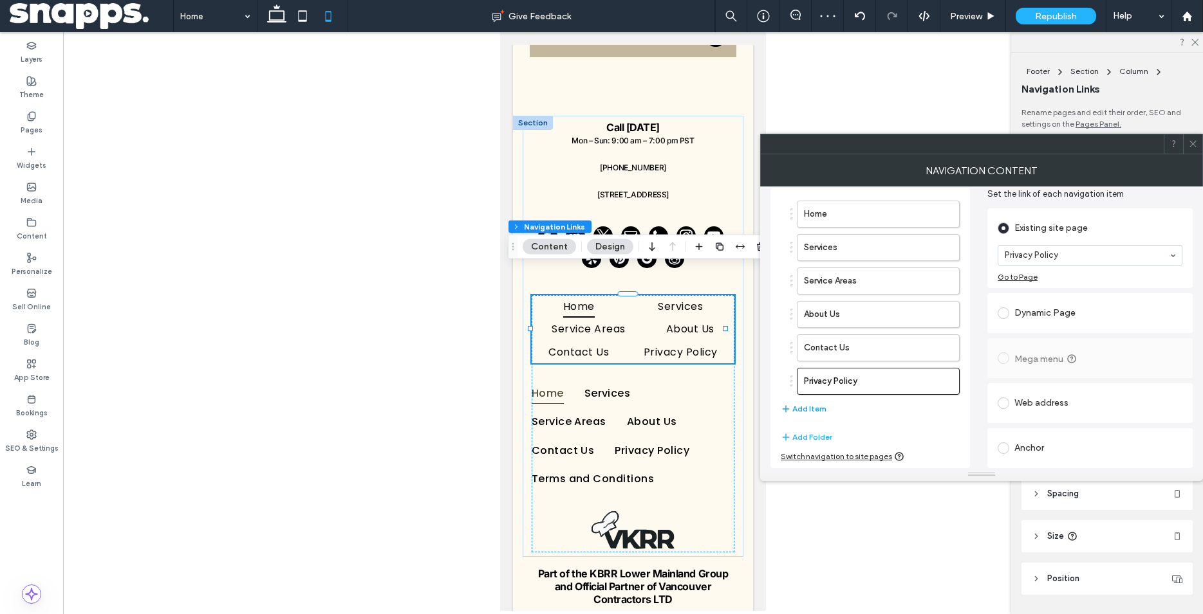
click at [794, 410] on button "Add Item" at bounding box center [803, 408] width 46 height 15
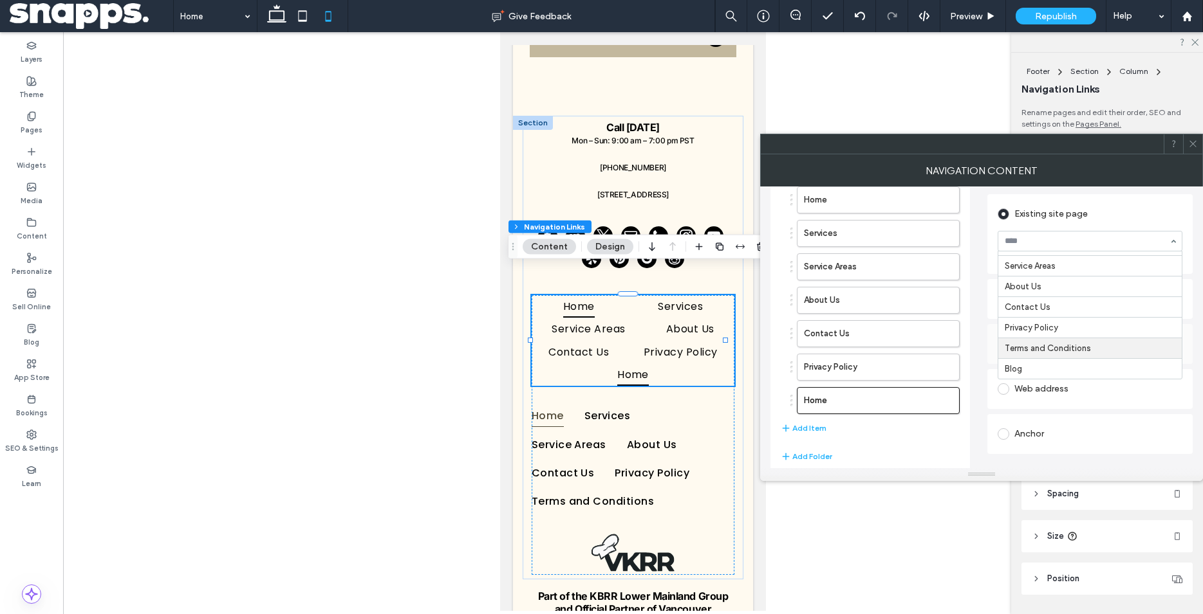
scroll to position [86, 0]
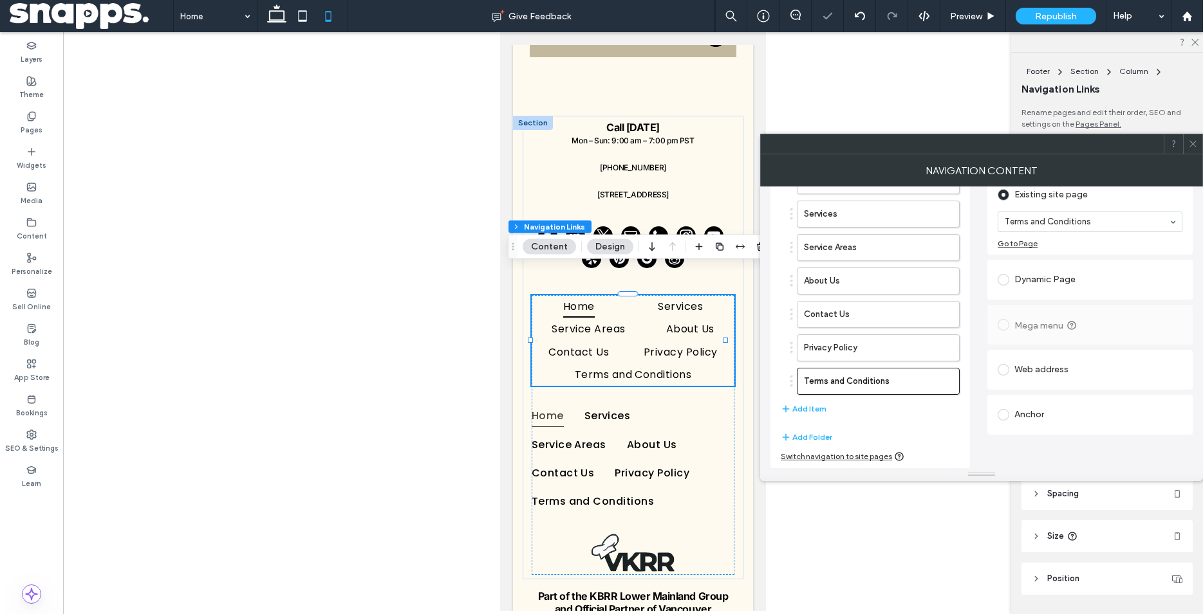
click at [1192, 148] on icon at bounding box center [1193, 144] width 10 height 10
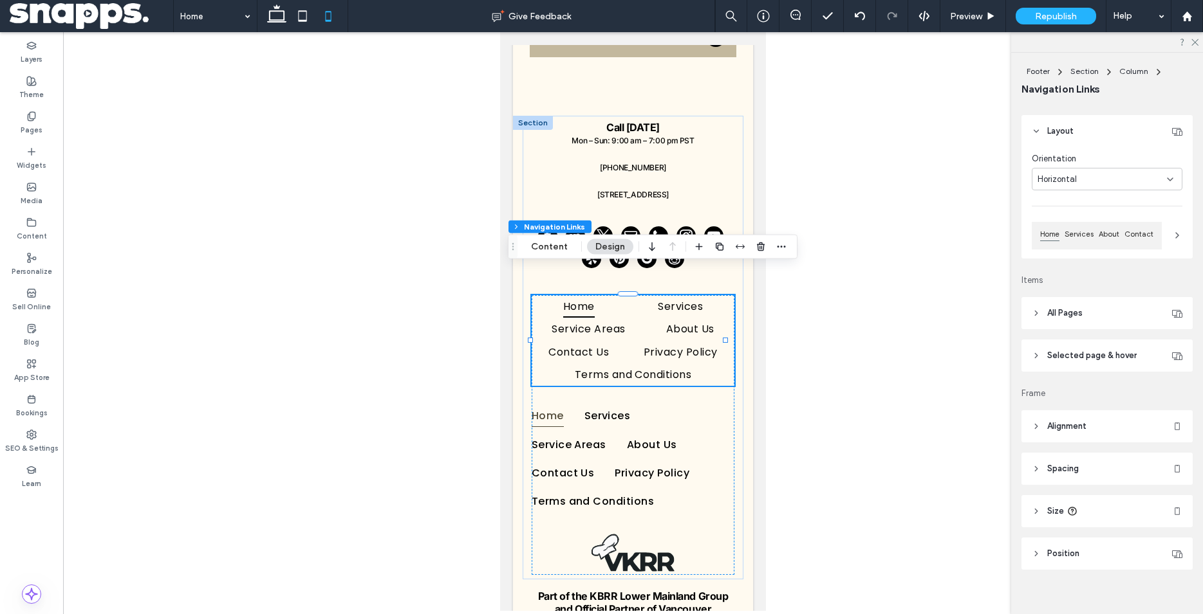
scroll to position [37, 0]
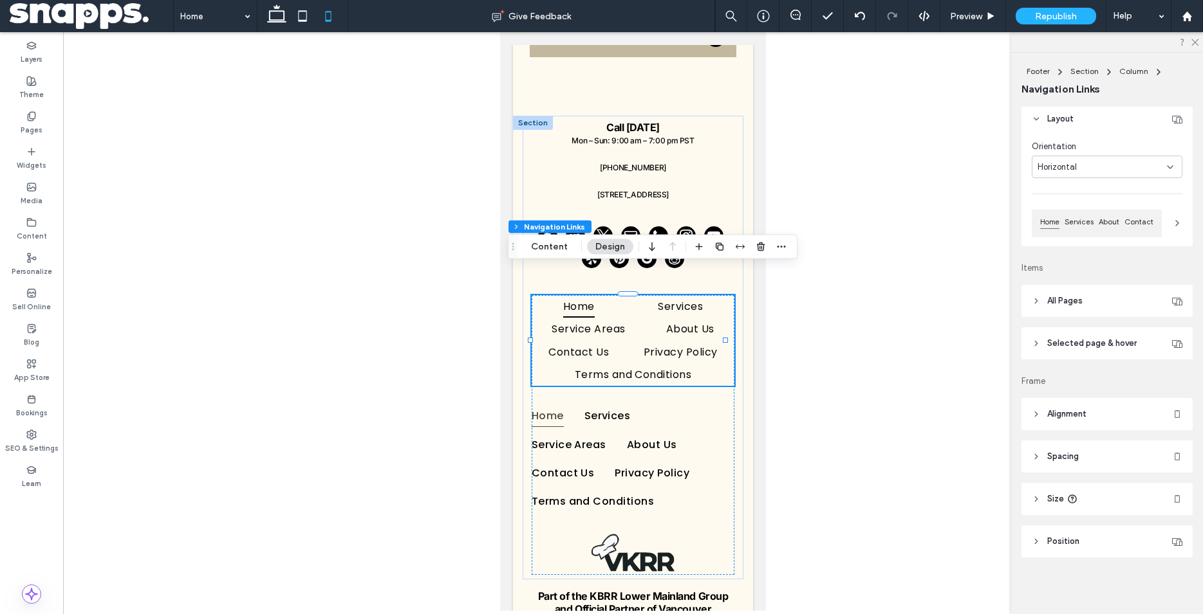
click at [1071, 308] on header "All Pages" at bounding box center [1106, 301] width 171 height 32
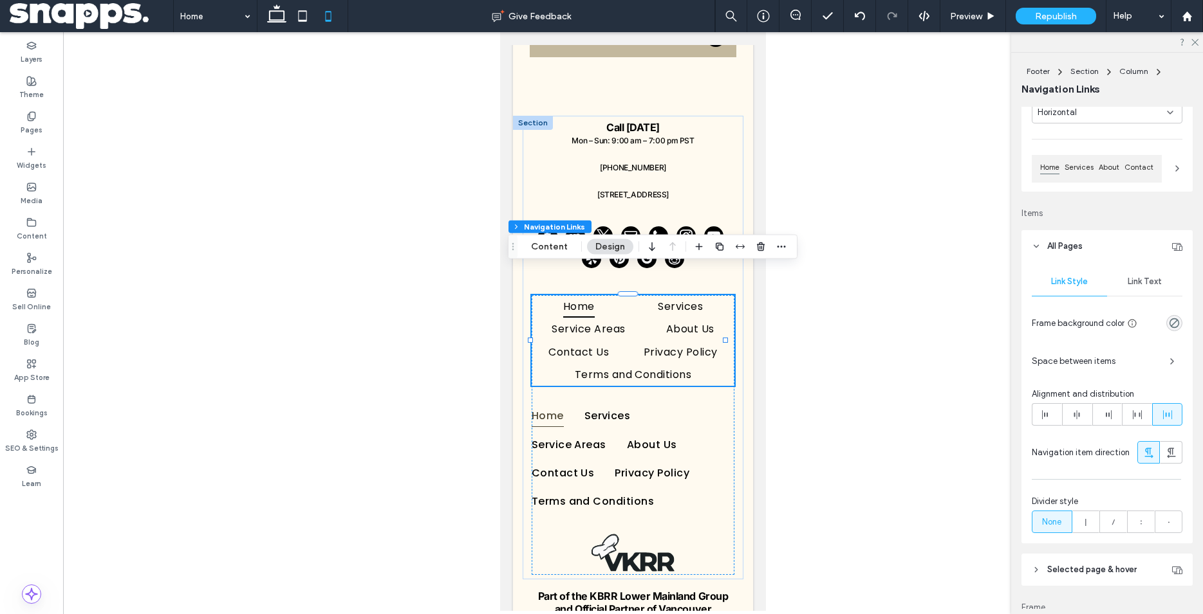
scroll to position [103, 0]
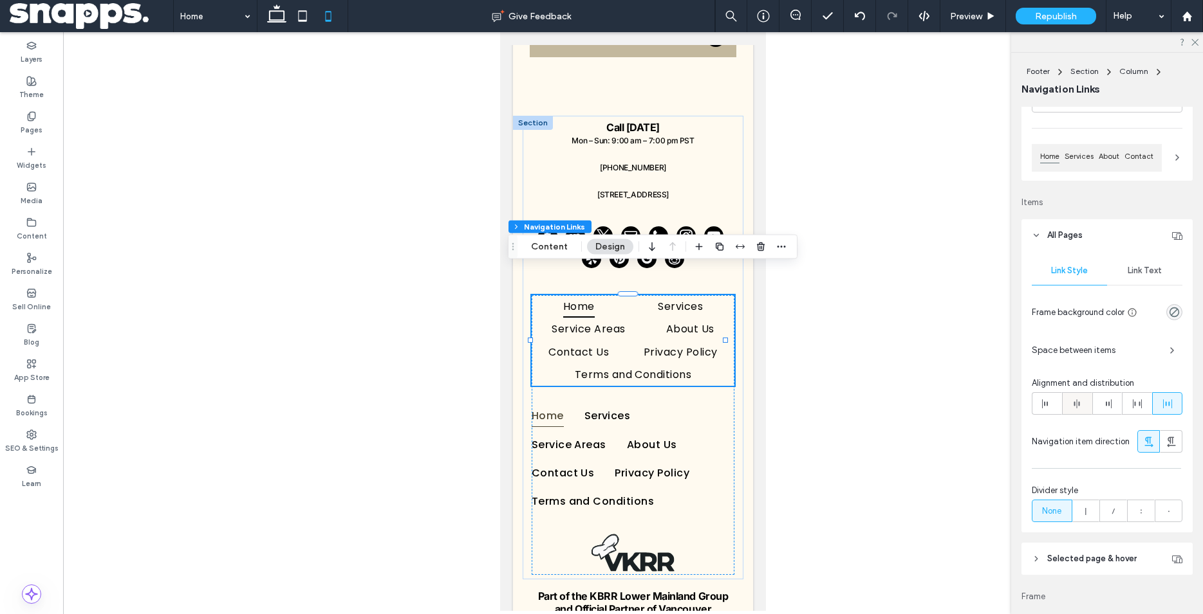
click at [1077, 403] on use at bounding box center [1077, 404] width 6 height 9
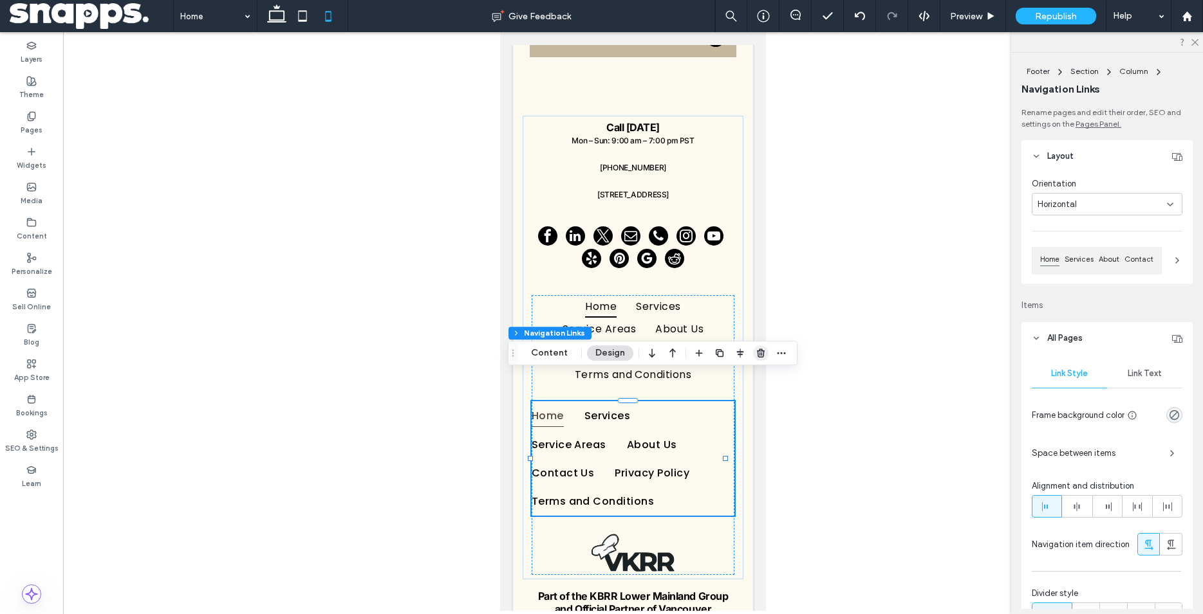
click at [761, 356] on icon "button" at bounding box center [760, 353] width 10 height 10
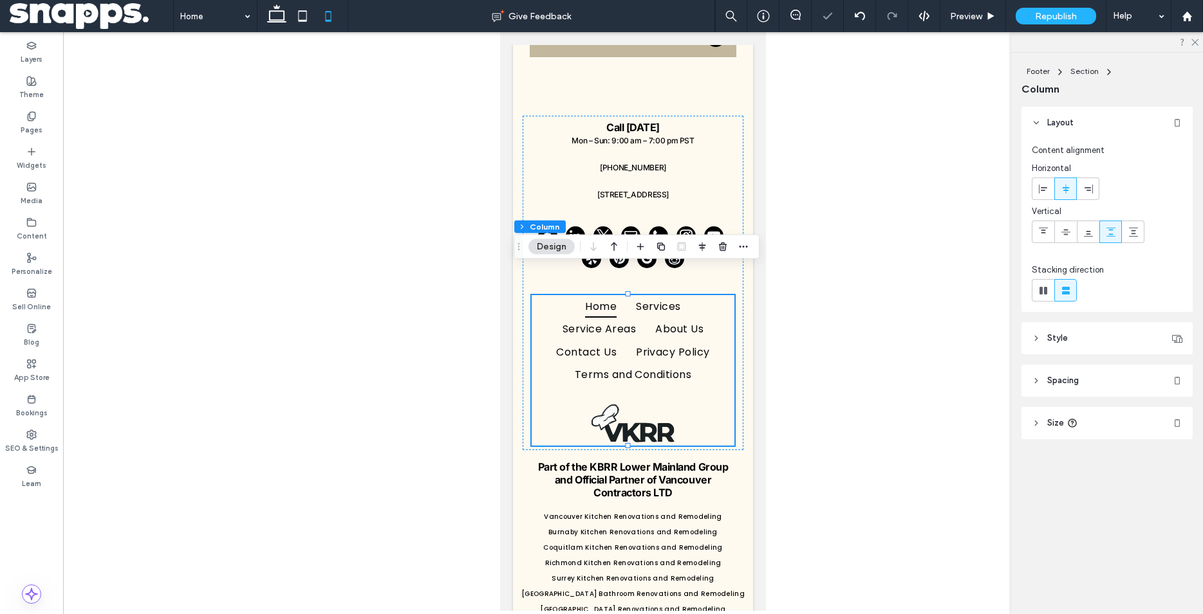
click at [901, 318] on div at bounding box center [632, 321] width 1139 height 579
click at [1080, 19] on div "Republish" at bounding box center [1055, 16] width 80 height 17
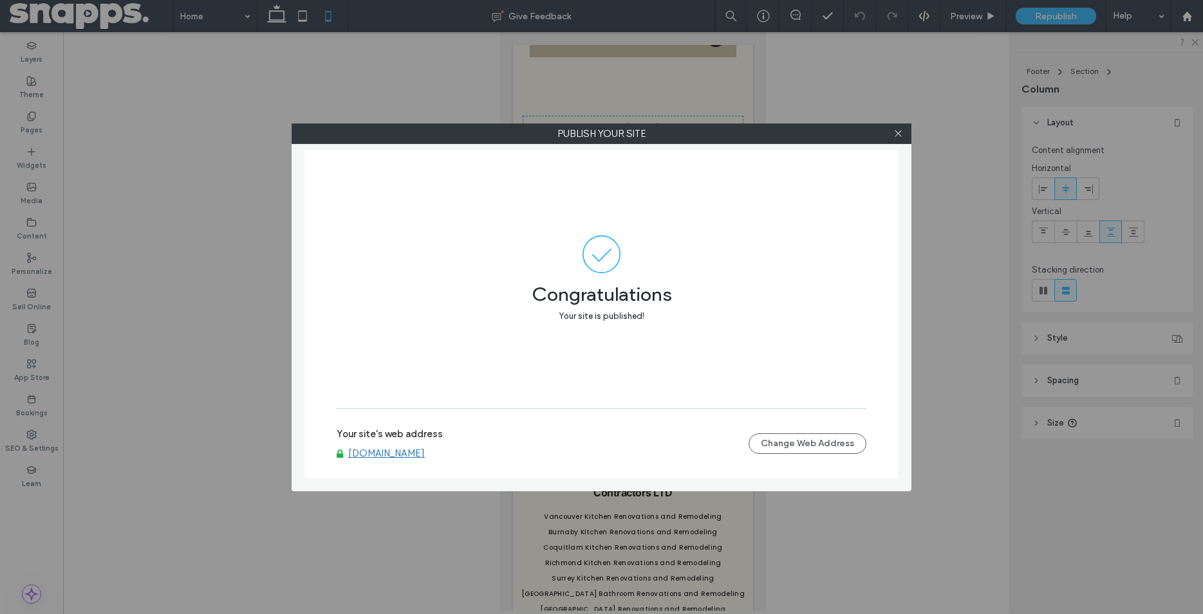
click at [903, 135] on div at bounding box center [897, 133] width 19 height 19
click at [900, 134] on icon at bounding box center [898, 134] width 10 height 10
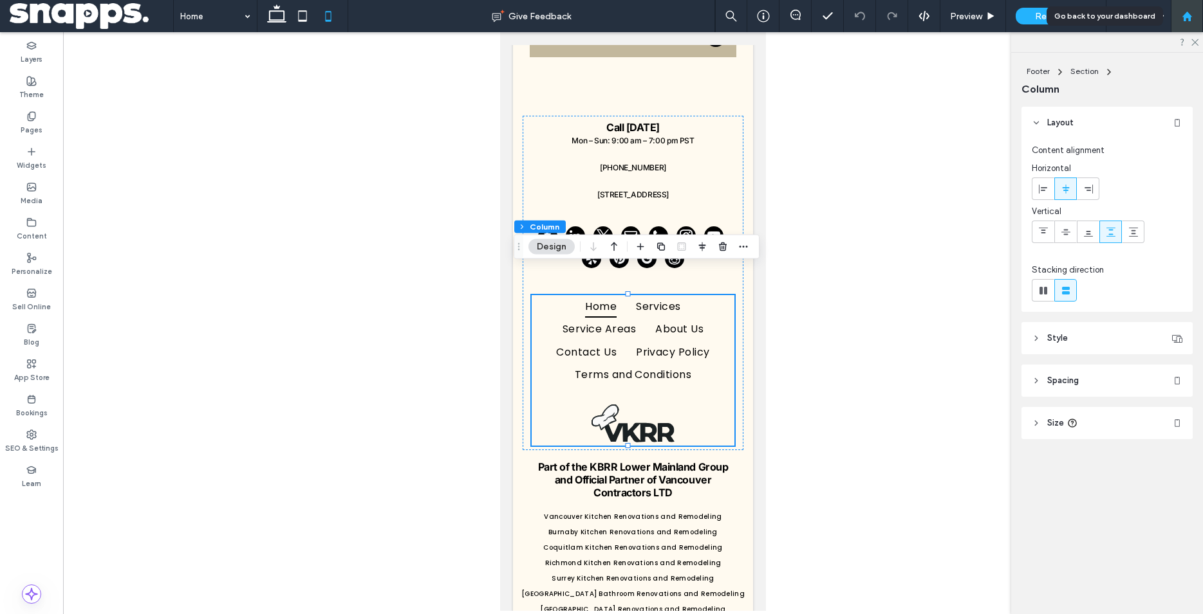
click at [1183, 16] on use at bounding box center [1186, 16] width 10 height 10
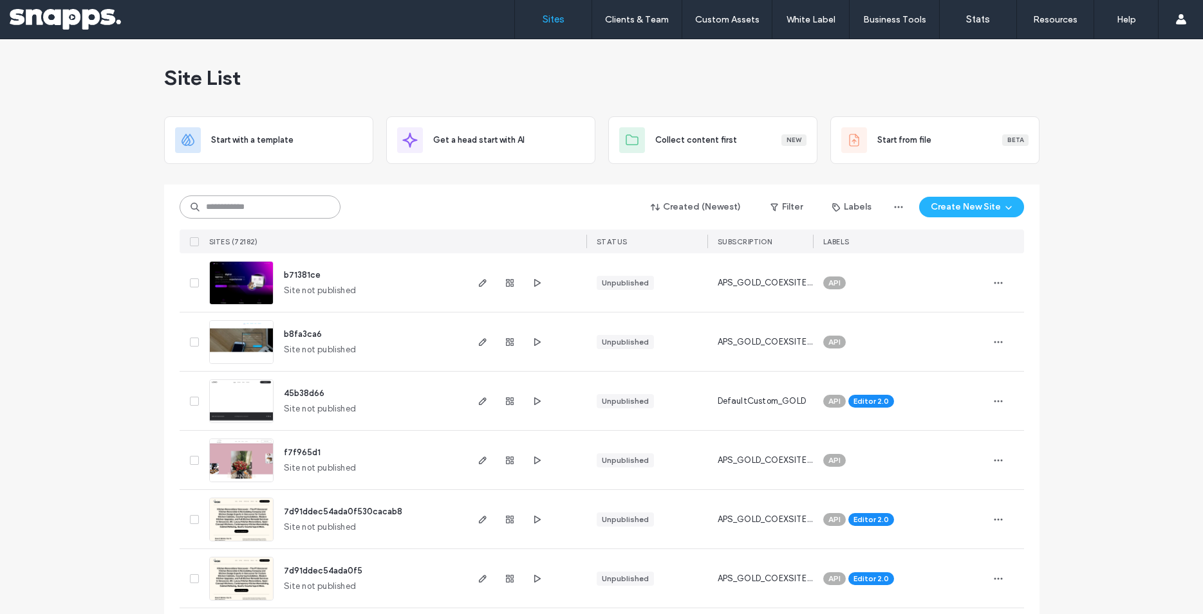
click at [261, 203] on input at bounding box center [260, 207] width 161 height 23
paste input "********"
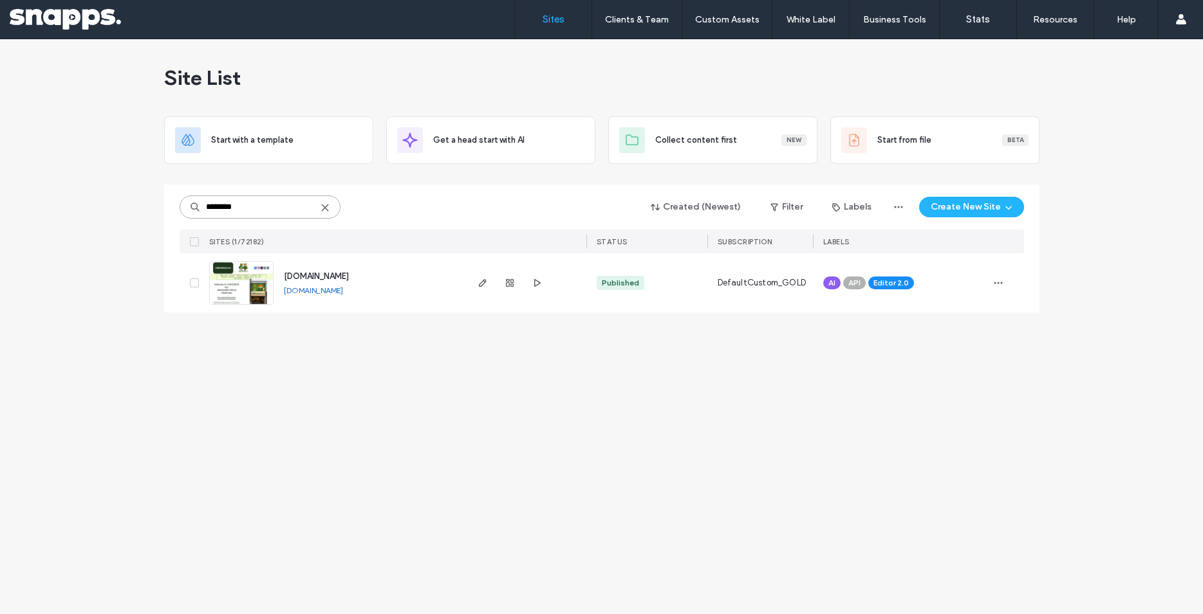
type input "********"
click at [486, 274] on div at bounding box center [509, 283] width 69 height 59
click at [479, 287] on use "button" at bounding box center [482, 283] width 8 height 8
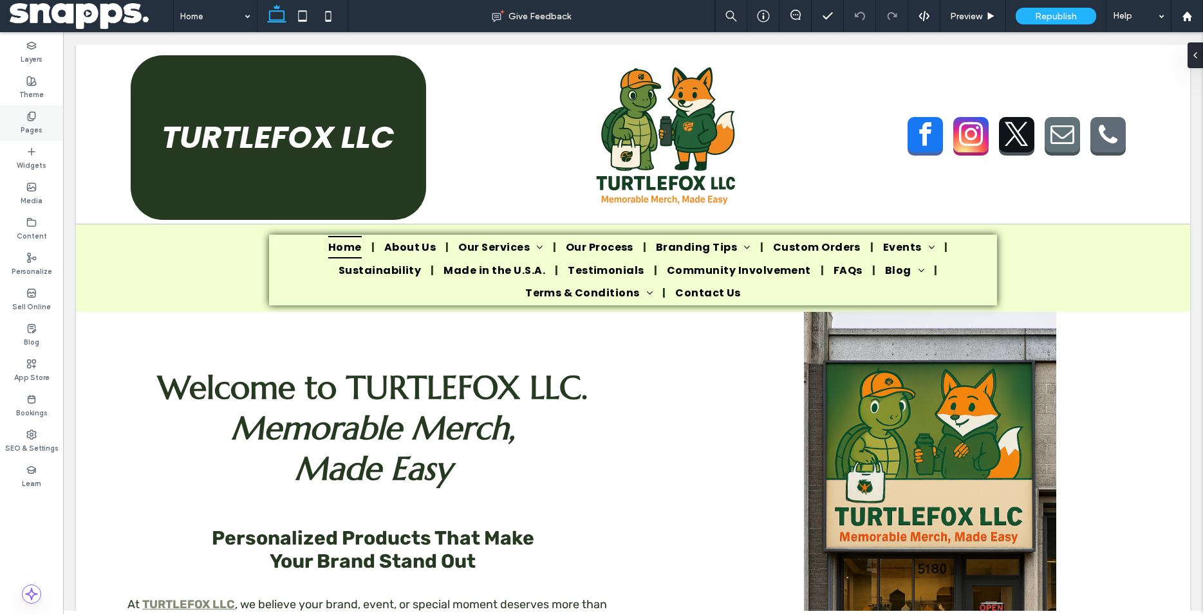
click at [35, 120] on icon at bounding box center [31, 116] width 10 height 10
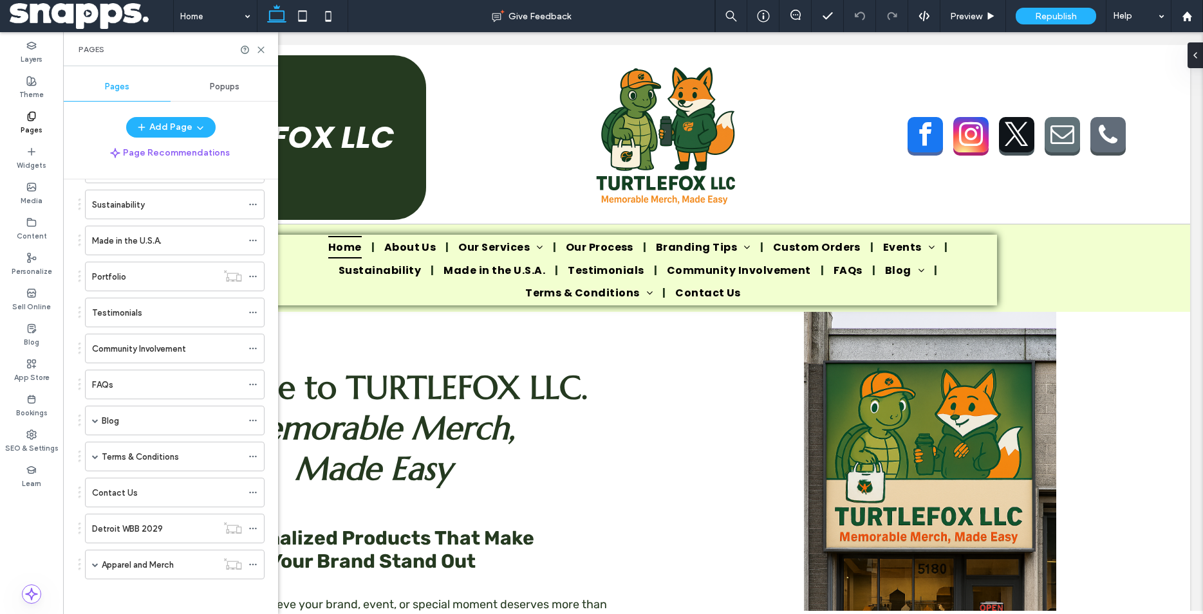
scroll to position [309, 0]
click at [120, 558] on label "Apparel and Merch" at bounding box center [138, 561] width 72 height 23
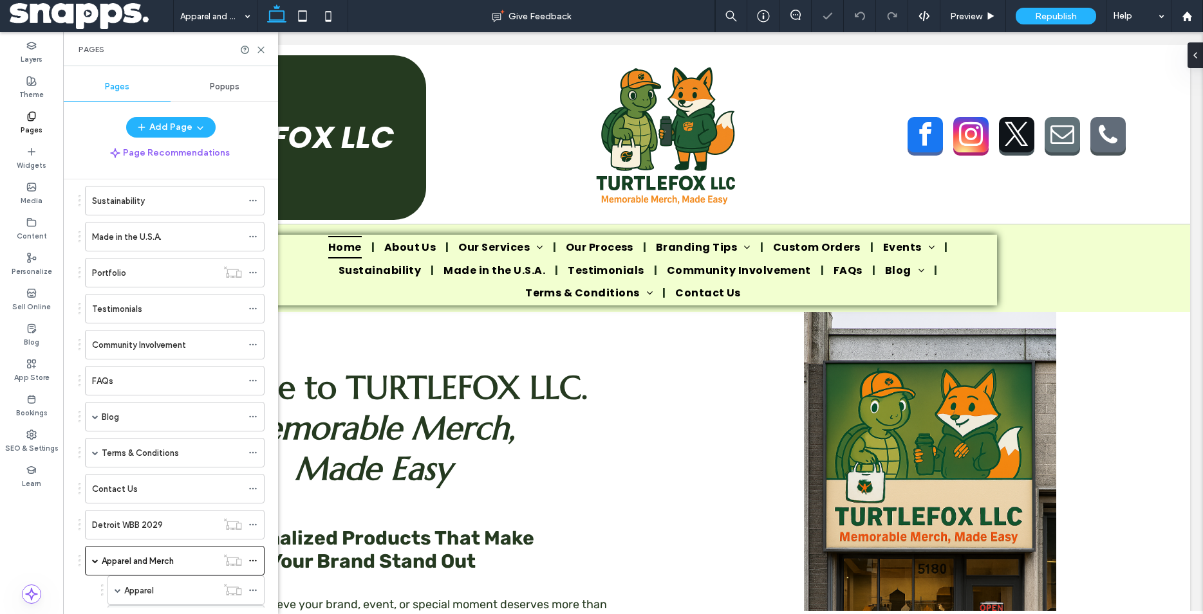
scroll to position [368, 0]
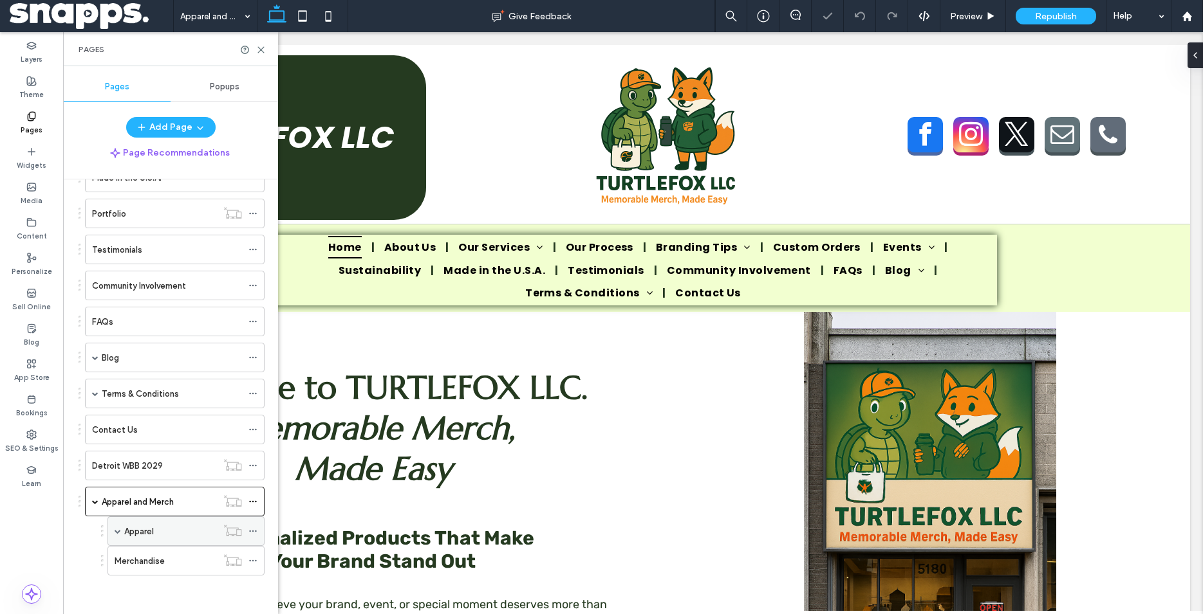
click at [114, 535] on div "Apparel" at bounding box center [185, 532] width 157 height 30
click at [119, 531] on span at bounding box center [118, 531] width 6 height 6
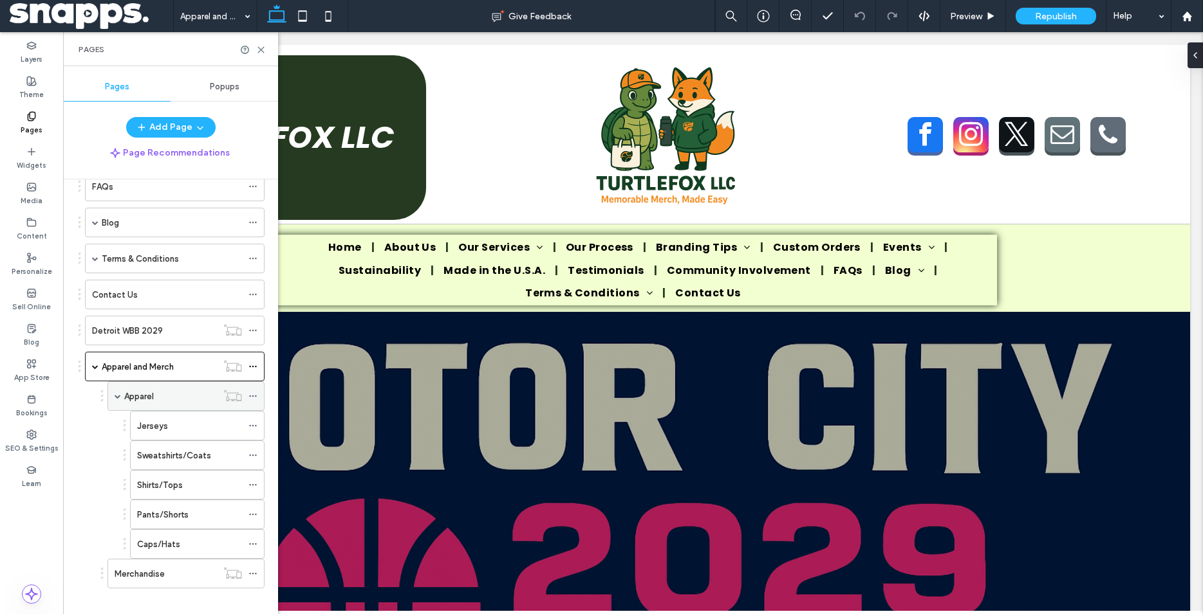
scroll to position [516, 0]
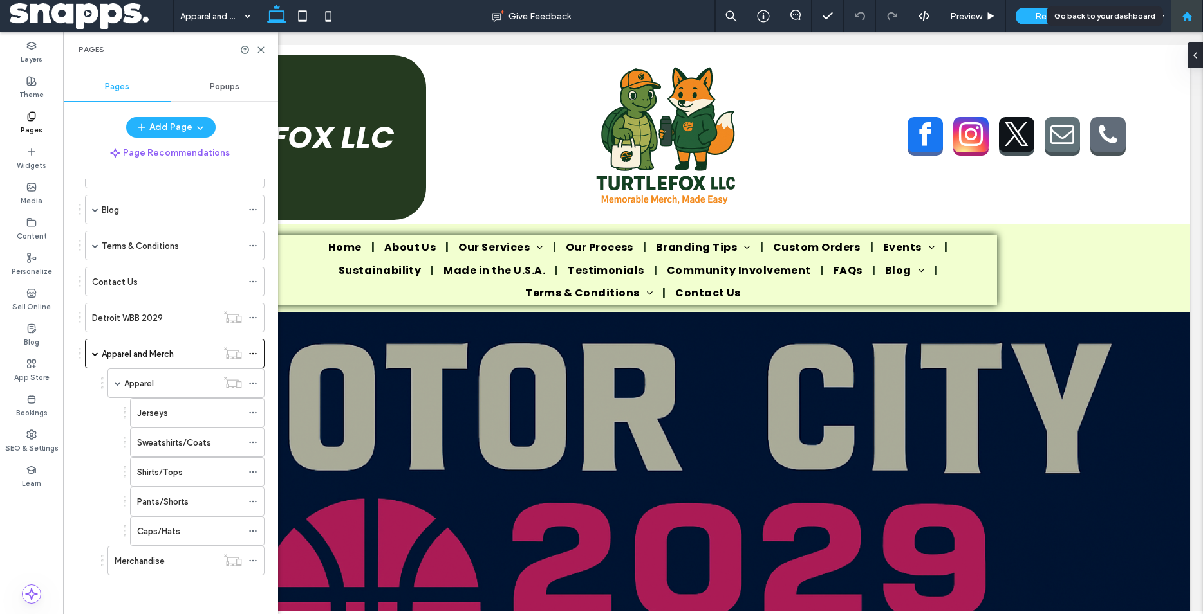
click at [1184, 14] on icon at bounding box center [1186, 16] width 11 height 11
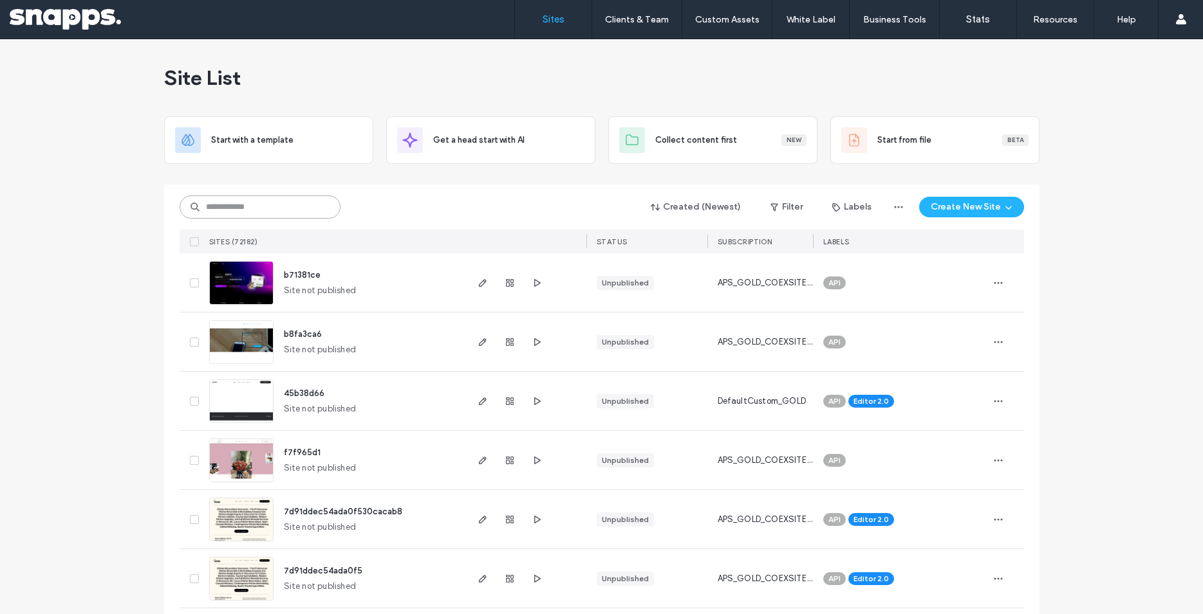
click at [255, 213] on input at bounding box center [260, 207] width 161 height 23
paste input "**********"
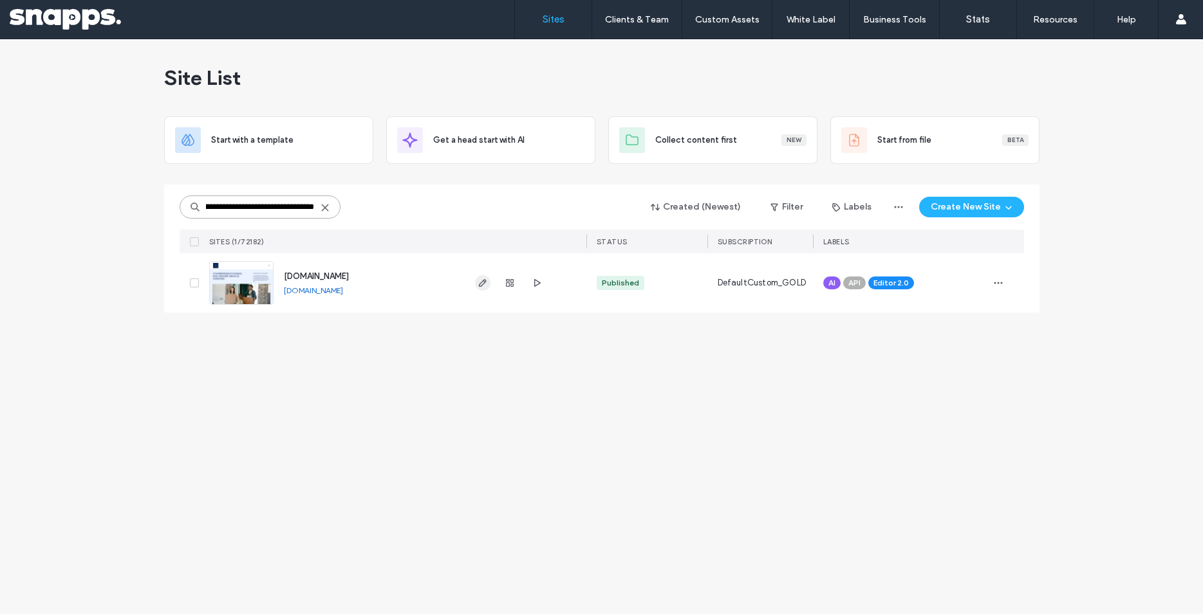
type input "**********"
click at [483, 290] on span "button" at bounding box center [482, 282] width 15 height 15
